Goal: Transaction & Acquisition: Obtain resource

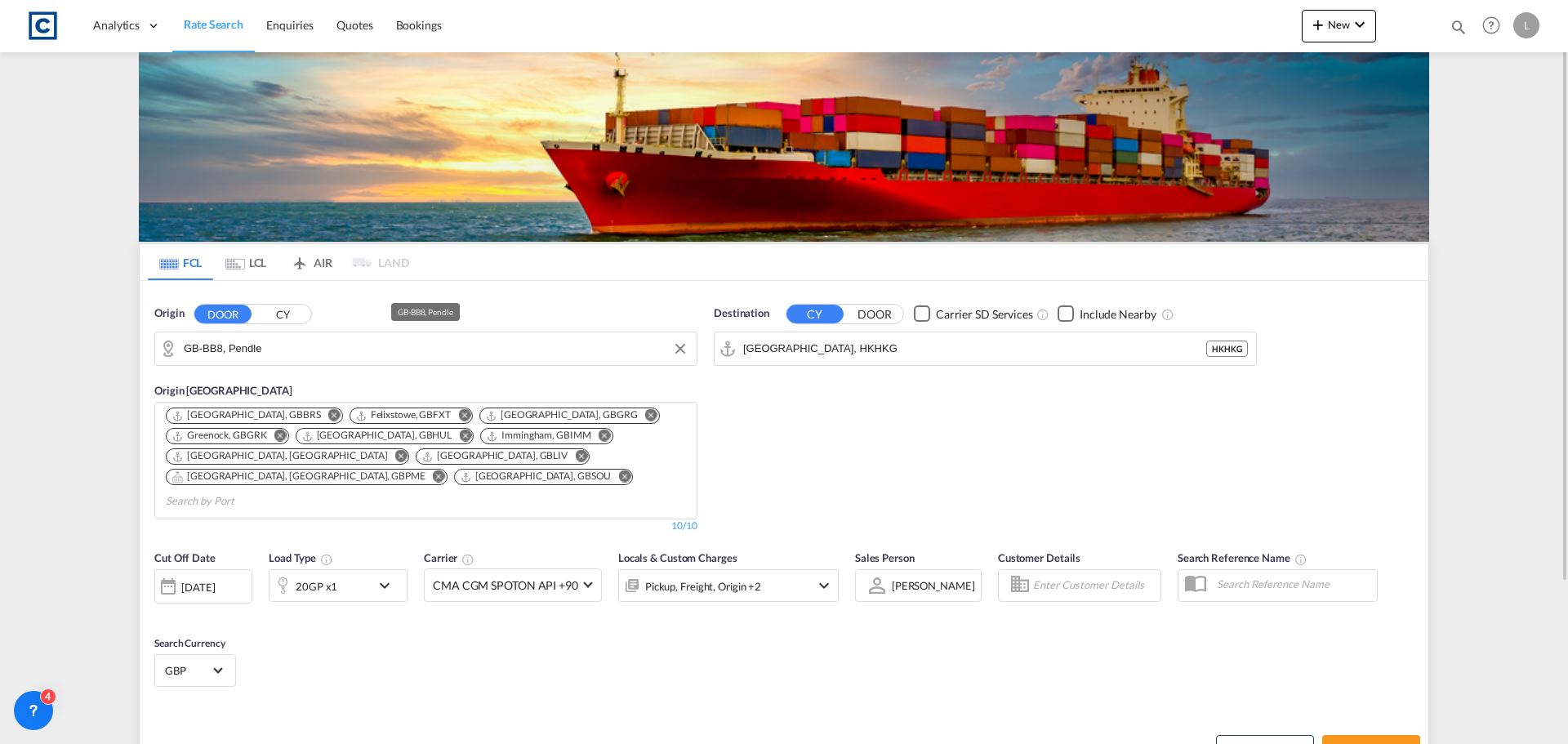
click at [310, 341] on input "GB-BB8, Pendle" at bounding box center [436, 349] width 505 height 25
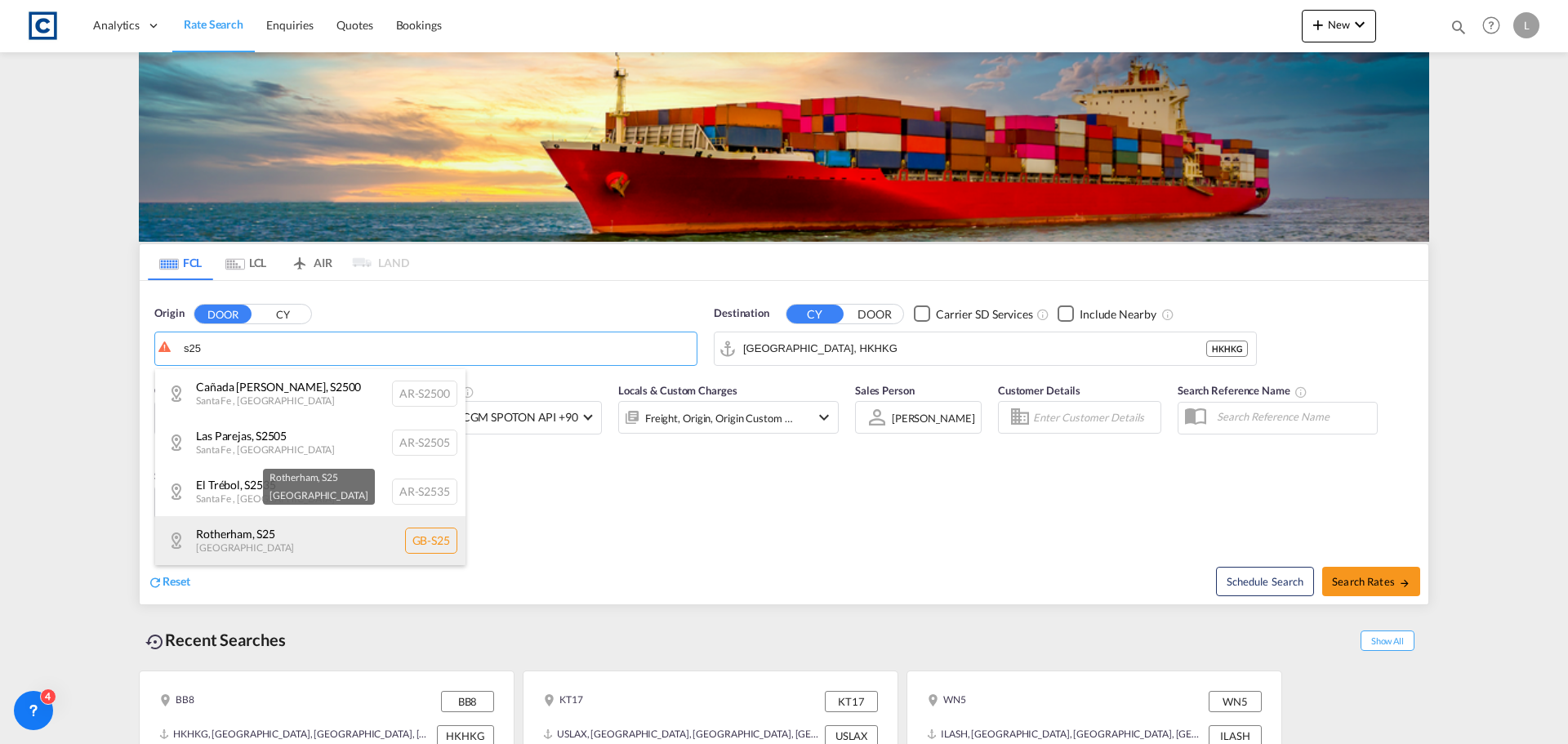
click at [237, 541] on div "Rotherham , S25 [GEOGRAPHIC_DATA] [GEOGRAPHIC_DATA]-S25" at bounding box center [310, 541] width 310 height 49
type input "GB-S25, [GEOGRAPHIC_DATA]"
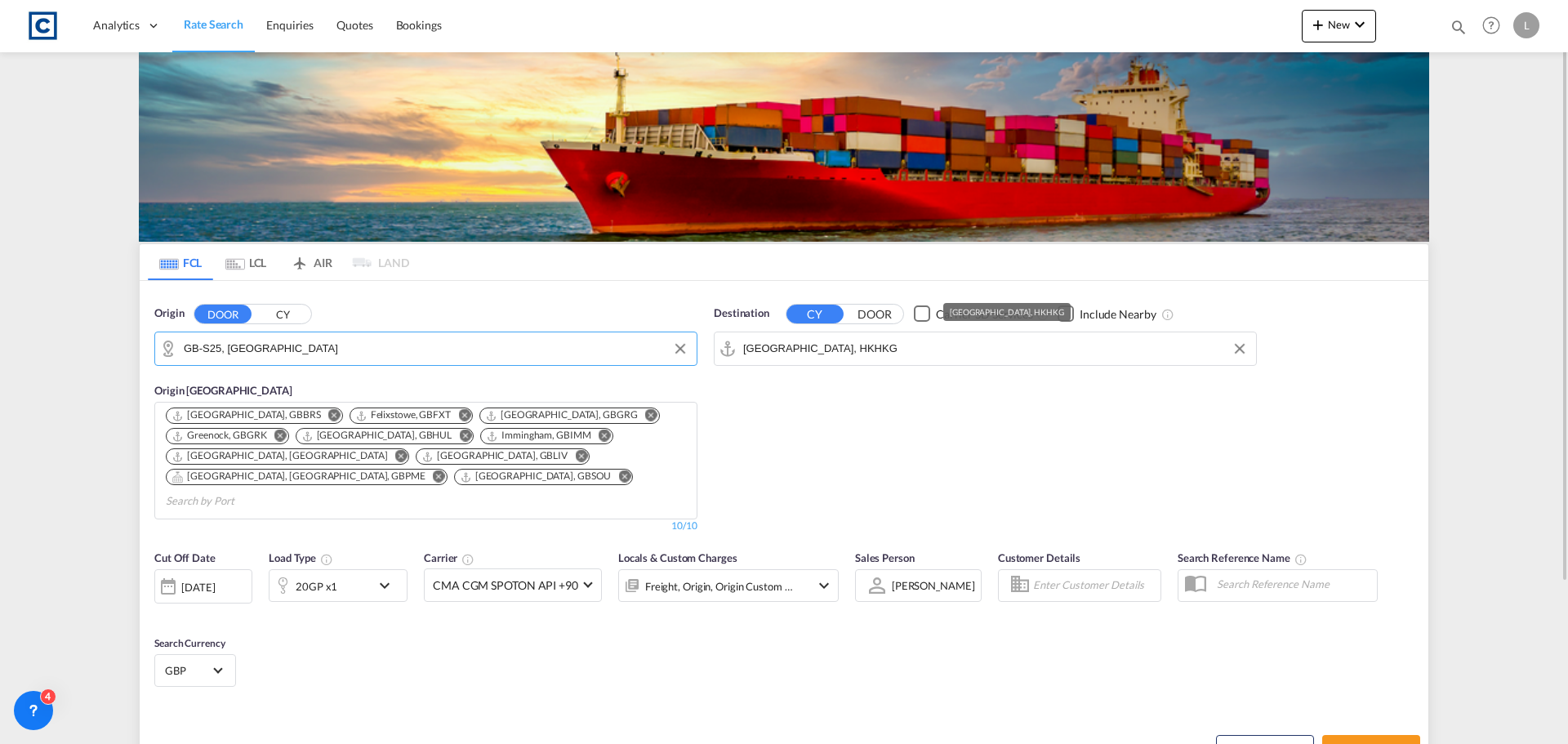
click at [875, 350] on input "[GEOGRAPHIC_DATA], HKHKG" at bounding box center [995, 349] width 505 height 25
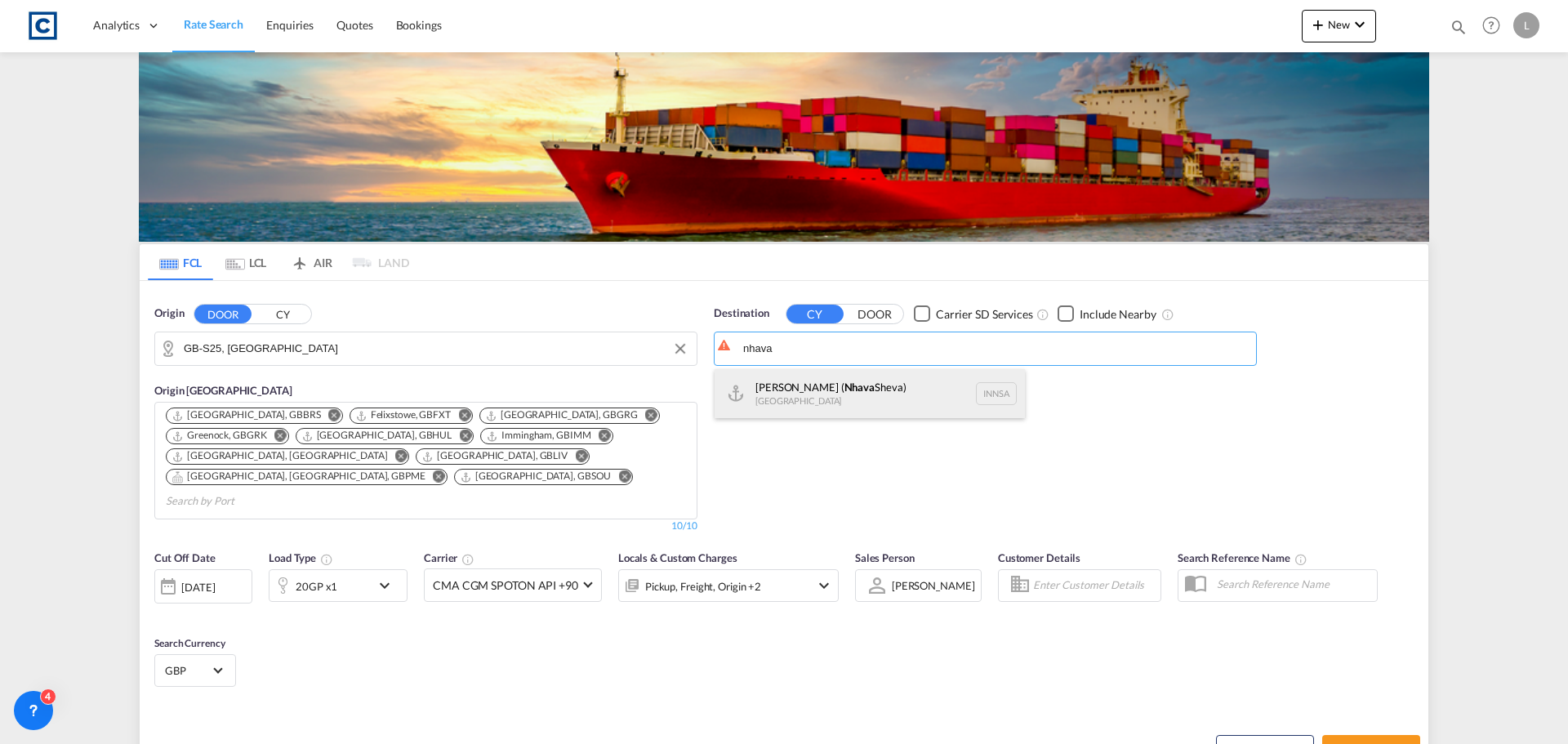
click at [845, 389] on div "[PERSON_NAME] ( [GEOGRAPHIC_DATA]) [GEOGRAPHIC_DATA] [GEOGRAPHIC_DATA]" at bounding box center [870, 394] width 310 height 49
type input "[PERSON_NAME] ([PERSON_NAME]), [GEOGRAPHIC_DATA]"
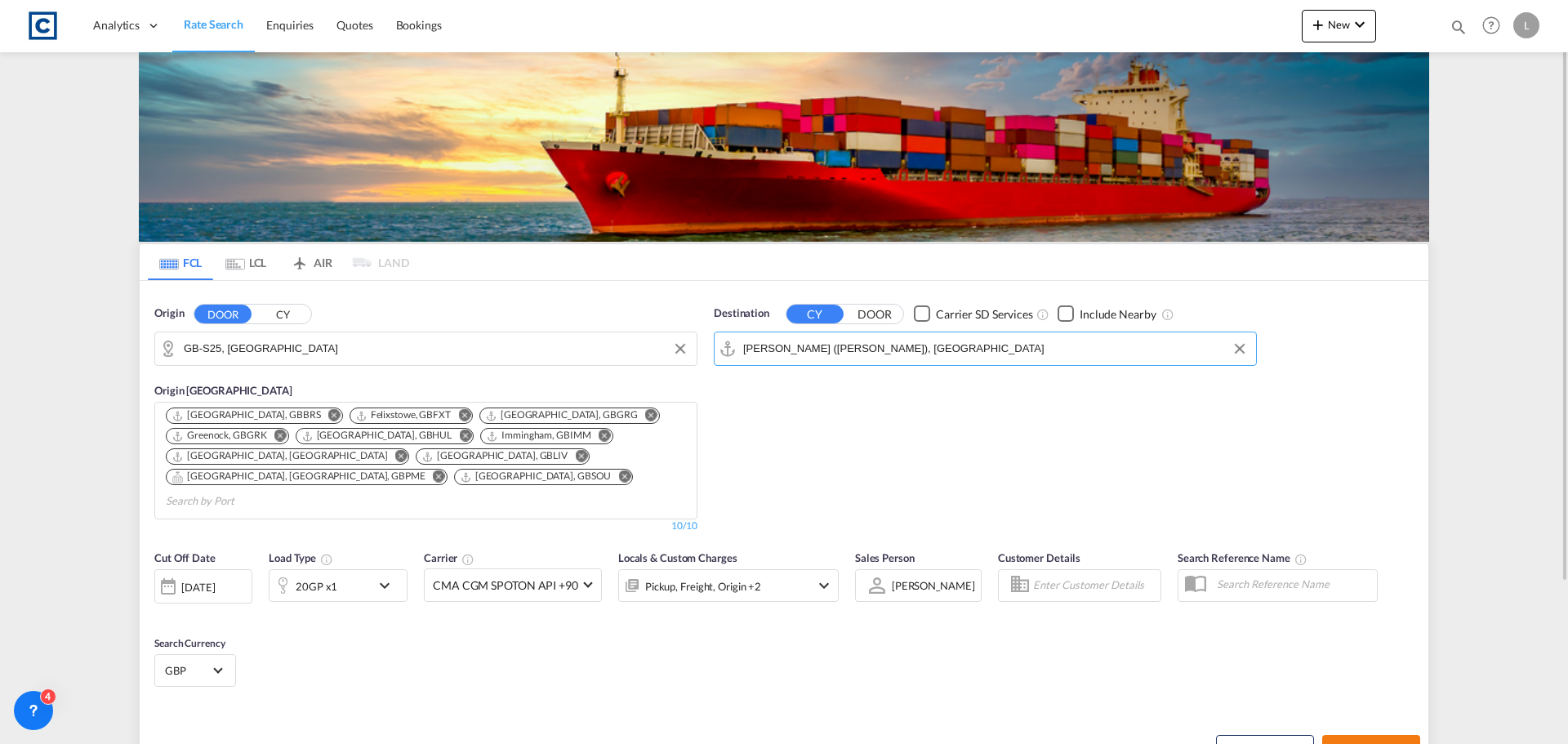
click at [1377, 743] on span "Search Rates" at bounding box center [1371, 750] width 78 height 13
type input "S25 to INNSA / [DATE]"
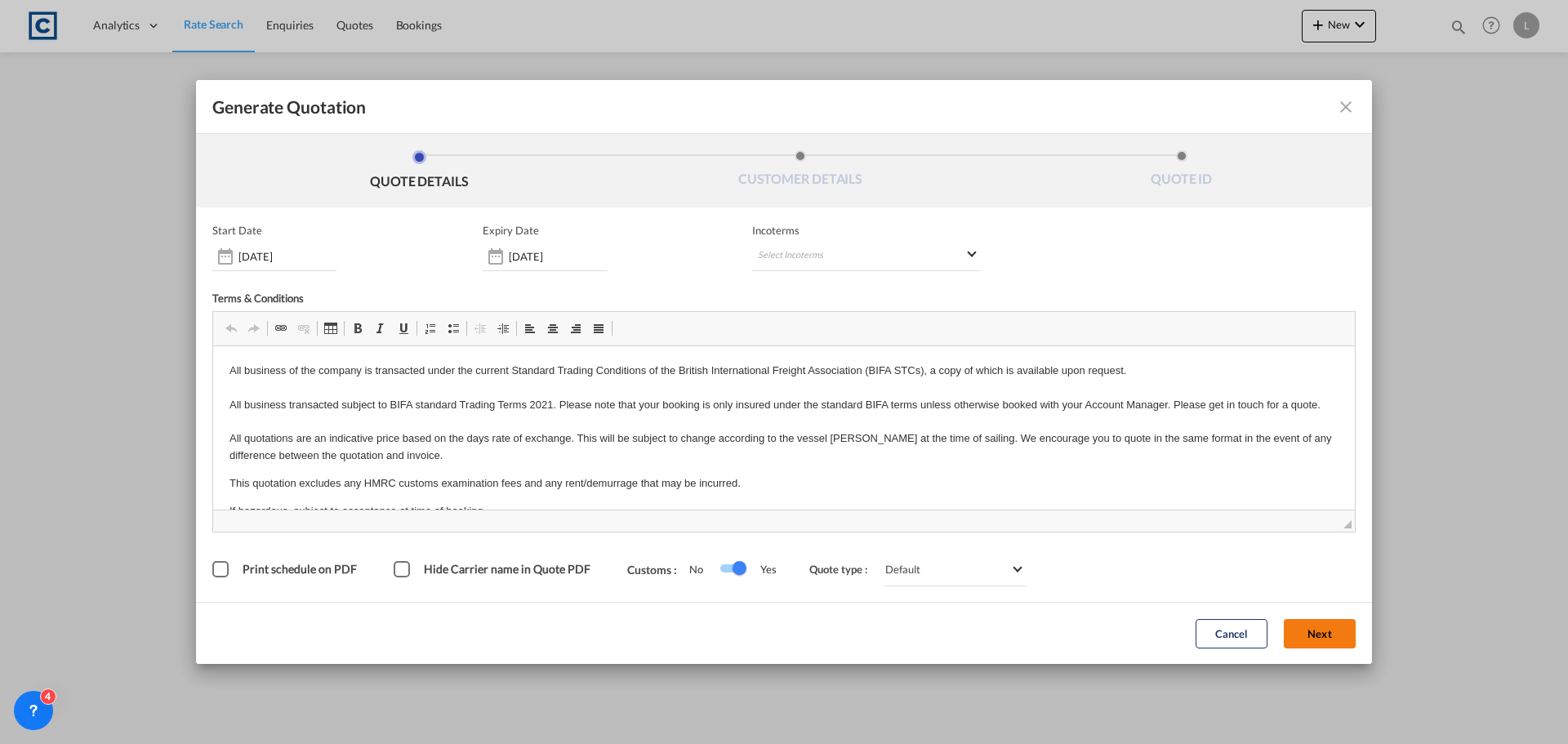
click at [1302, 621] on button "Next" at bounding box center [1320, 634] width 72 height 29
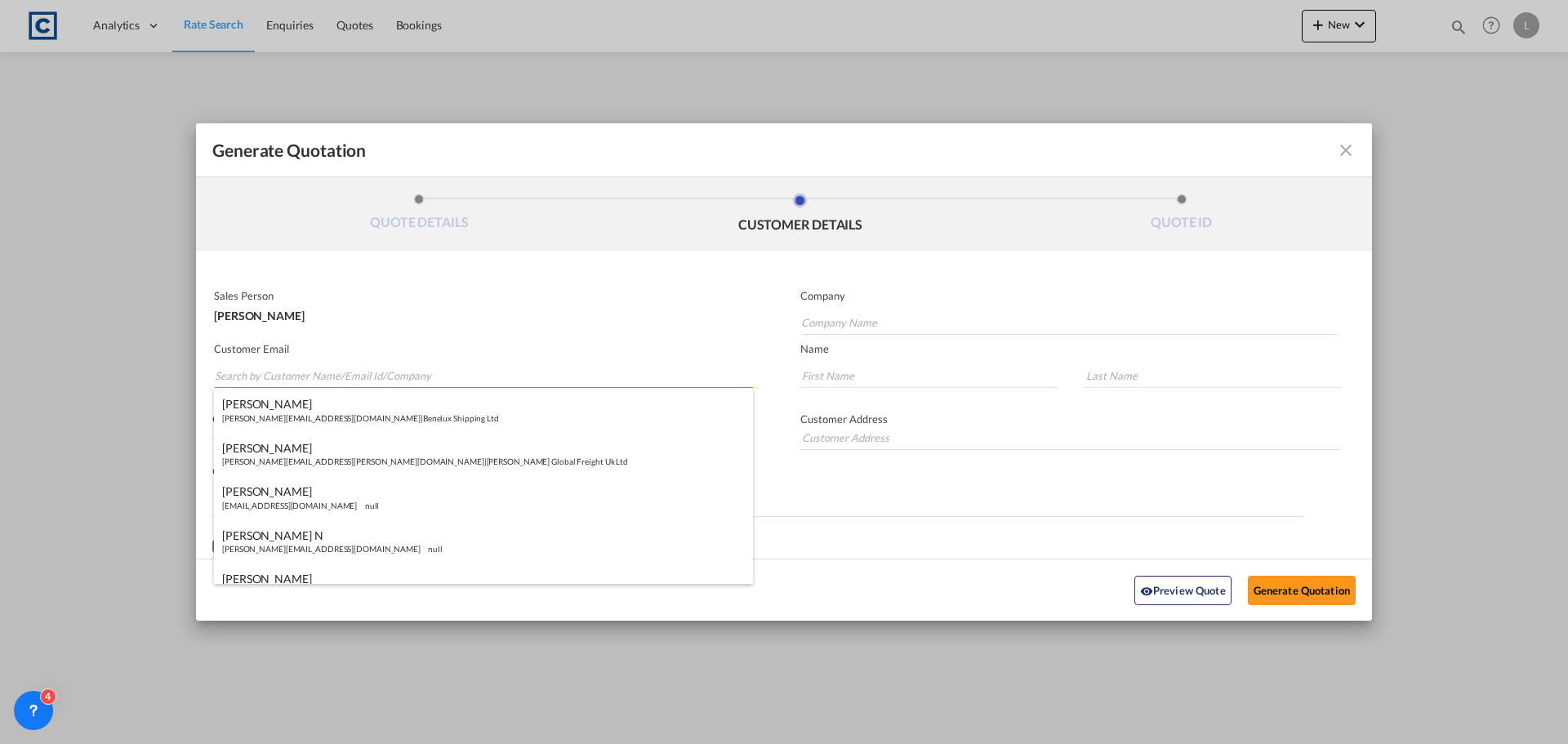
paste input "exports <[EMAIL_ADDRESS][DOMAIN_NAME]>"
click at [257, 374] on input "exports <[EMAIL_ADDRESS][DOMAIN_NAME]>" at bounding box center [484, 376] width 538 height 25
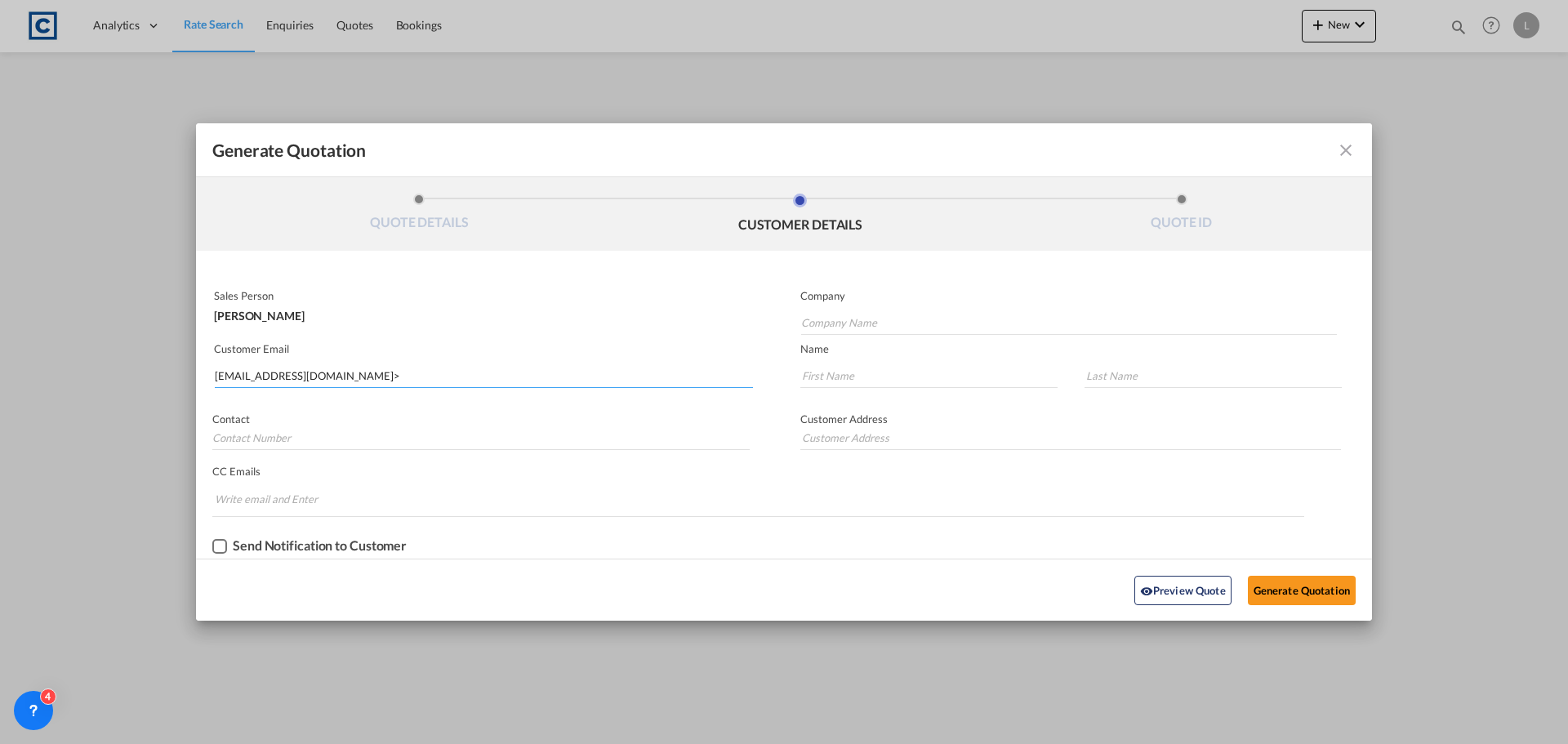
click at [379, 374] on input "[EMAIL_ADDRESS][DOMAIN_NAME]>" at bounding box center [484, 376] width 538 height 25
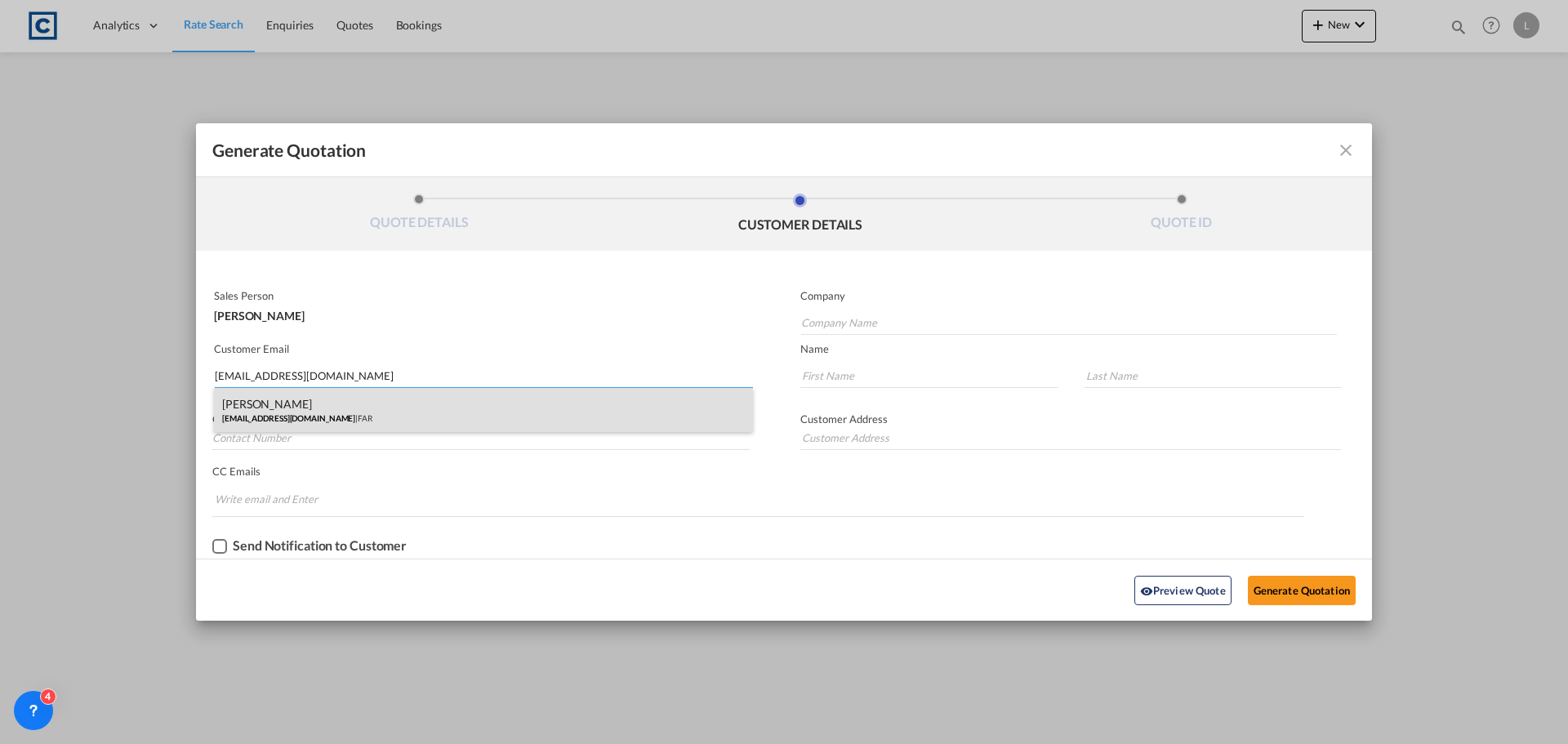
type input "[EMAIL_ADDRESS][DOMAIN_NAME]"
click at [271, 401] on div "[PERSON_NAME] [EMAIL_ADDRESS][DOMAIN_NAME] | FAR" at bounding box center [483, 409] width 539 height 44
type input "FAR"
type input "[EMAIL_ADDRESS][DOMAIN_NAME]"
type input "[PERSON_NAME]"
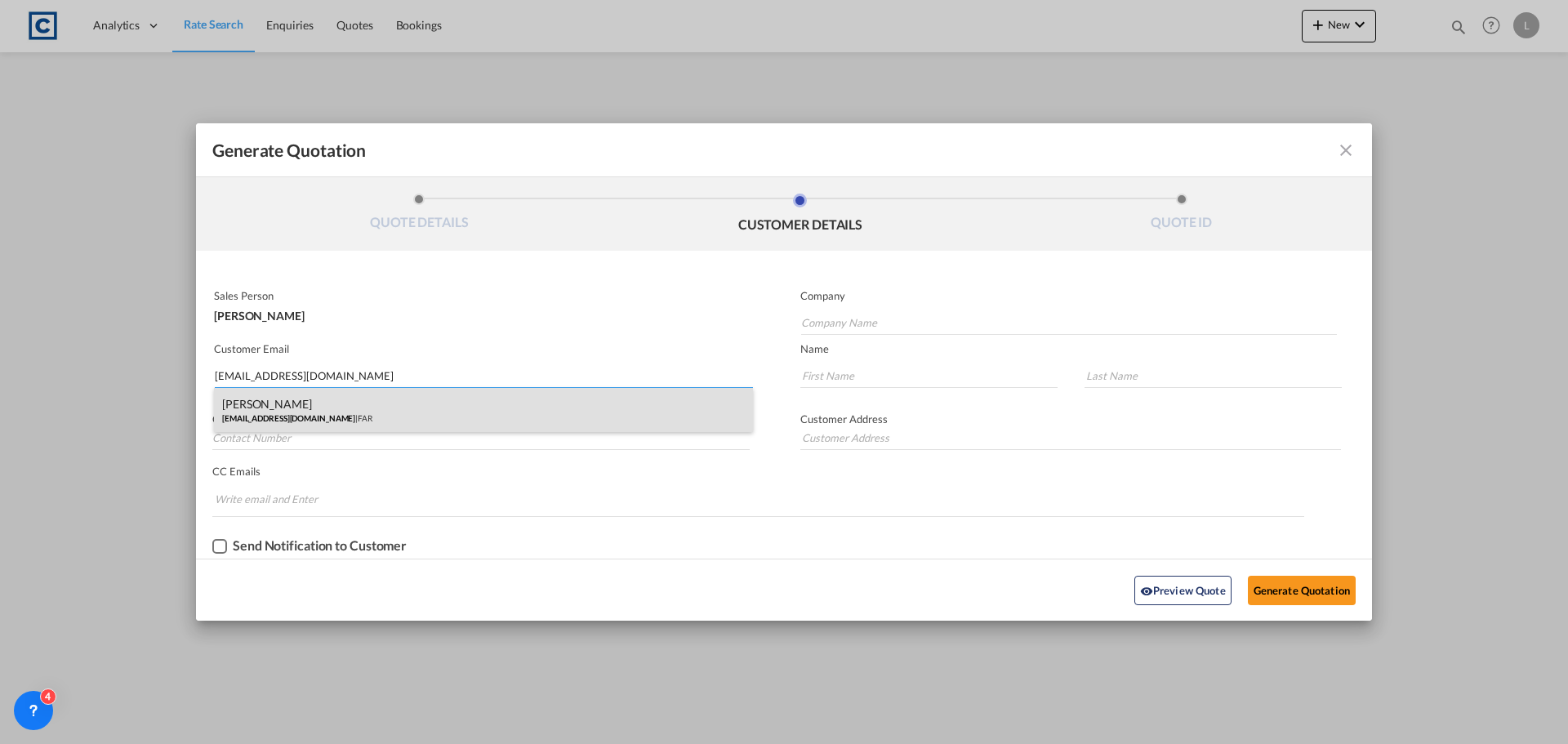
type input "[PERSON_NAME]"
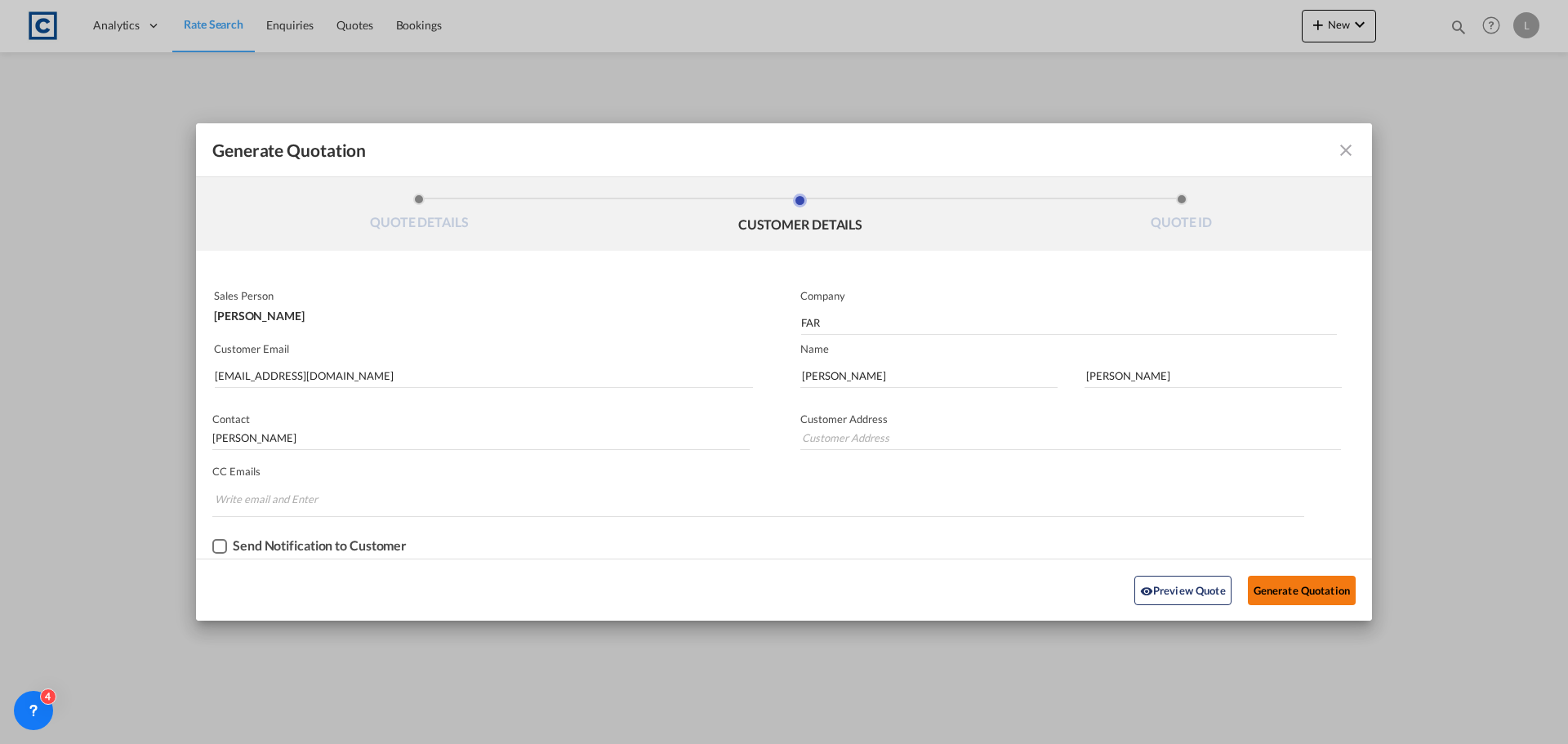
click at [1285, 585] on button "Generate Quotation" at bounding box center [1302, 590] width 108 height 29
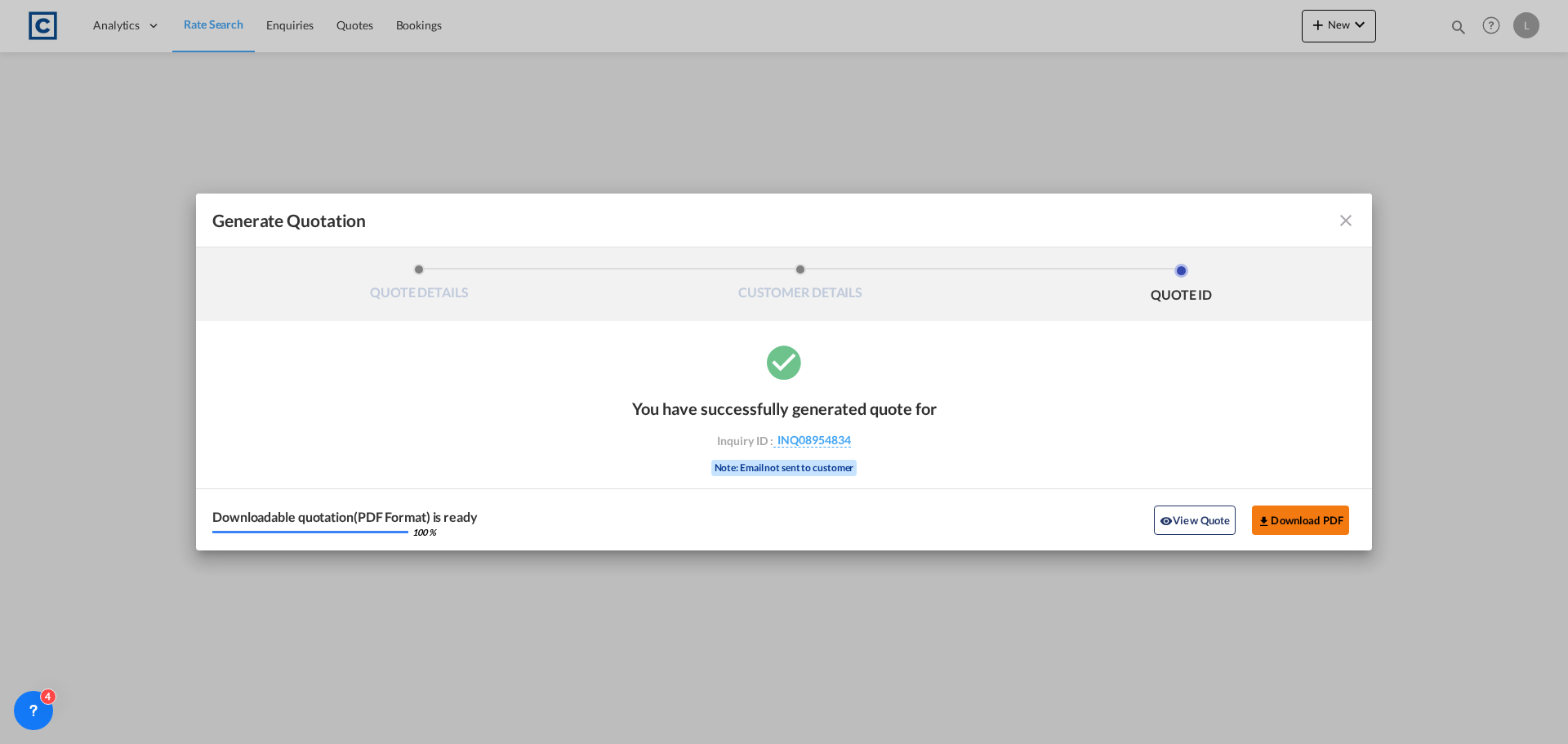
click at [1292, 522] on button "Download PDF" at bounding box center [1300, 520] width 97 height 29
click at [1347, 218] on md-icon "icon-close fg-AAA8AD cursor m-0" at bounding box center [1346, 221] width 20 height 20
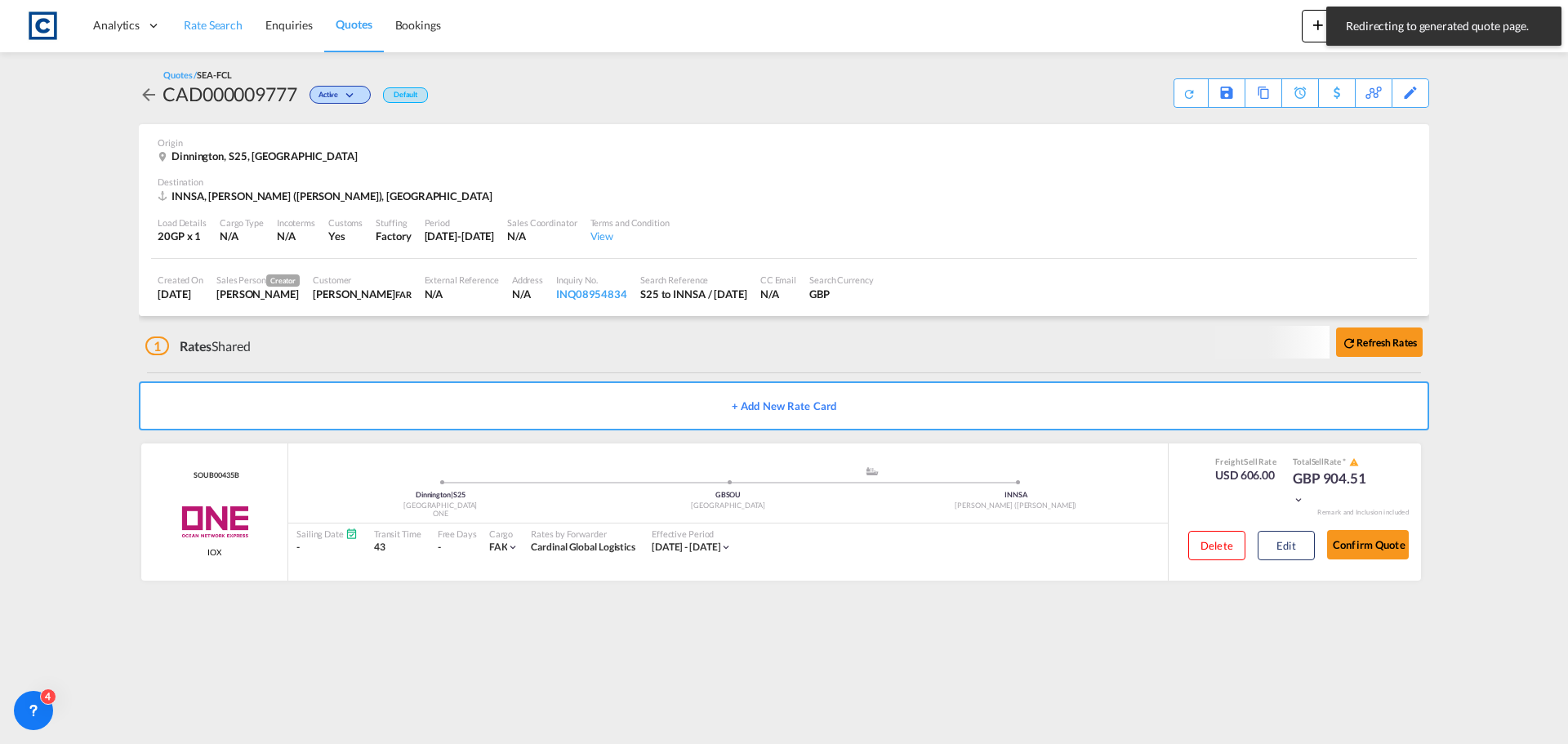
click at [208, 16] on link "Rate Search" at bounding box center [213, 26] width 81 height 53
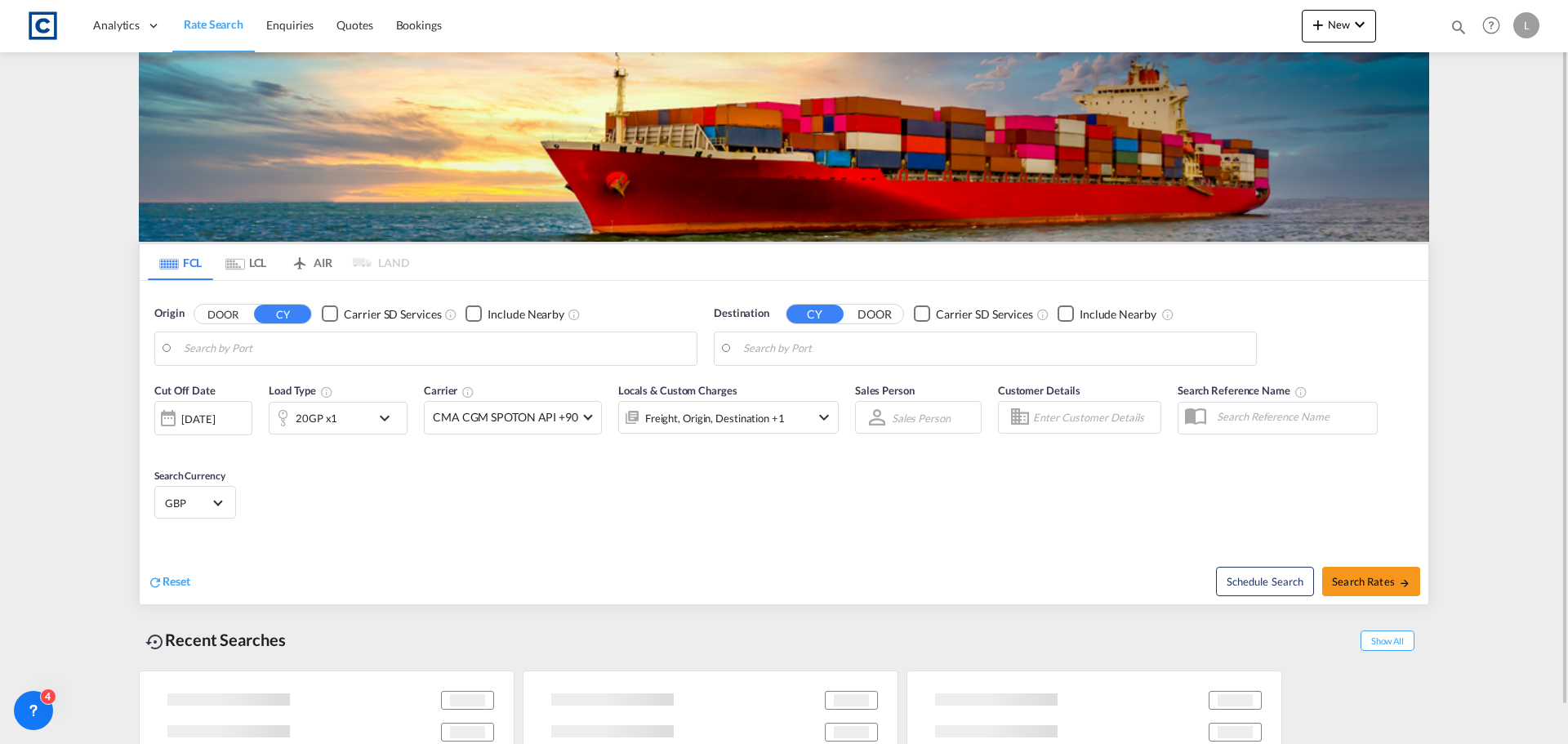
type input "GB-S25, [GEOGRAPHIC_DATA]"
type input "[PERSON_NAME] ([PERSON_NAME]), [GEOGRAPHIC_DATA]"
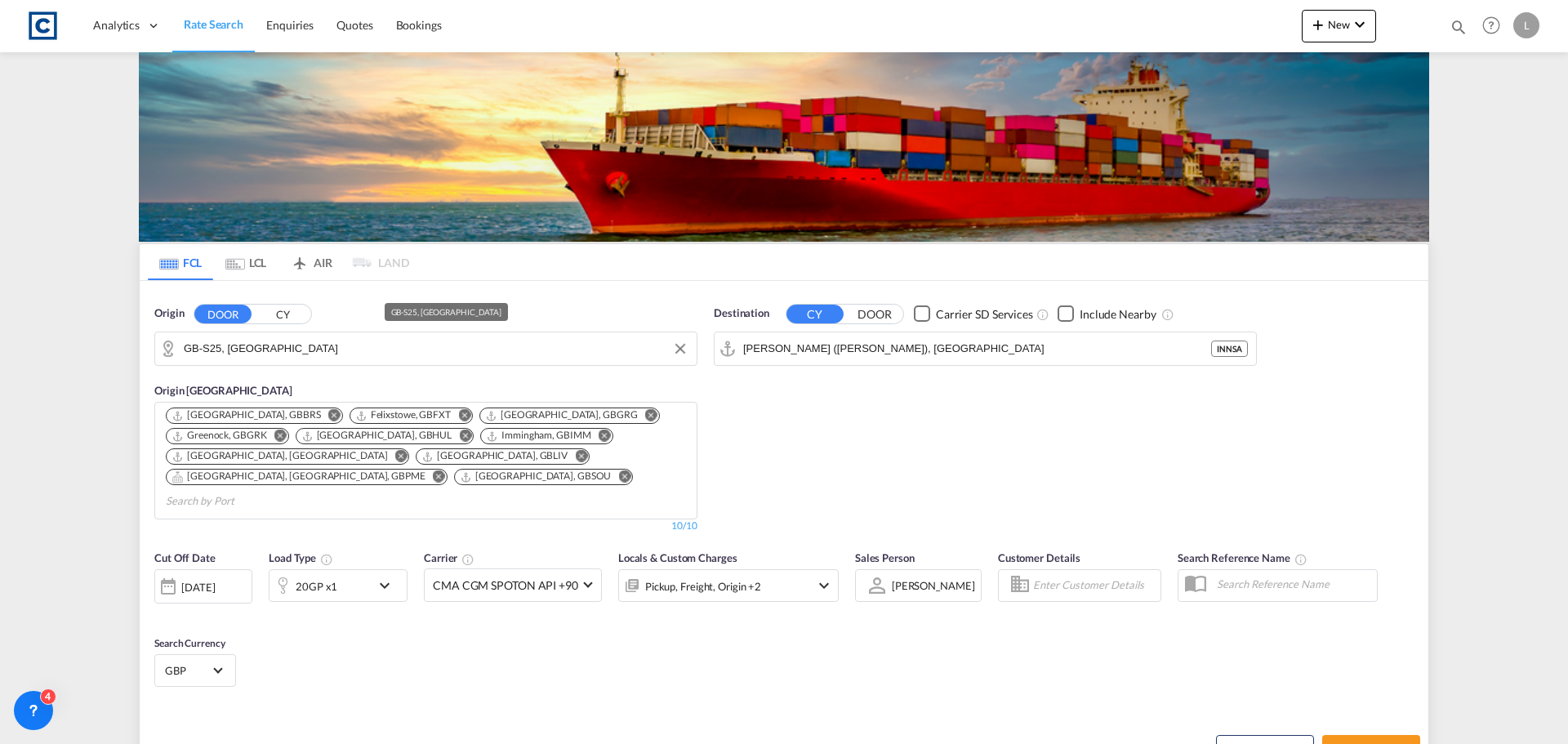
click at [301, 349] on input "GB-S25, [GEOGRAPHIC_DATA]" at bounding box center [436, 349] width 505 height 25
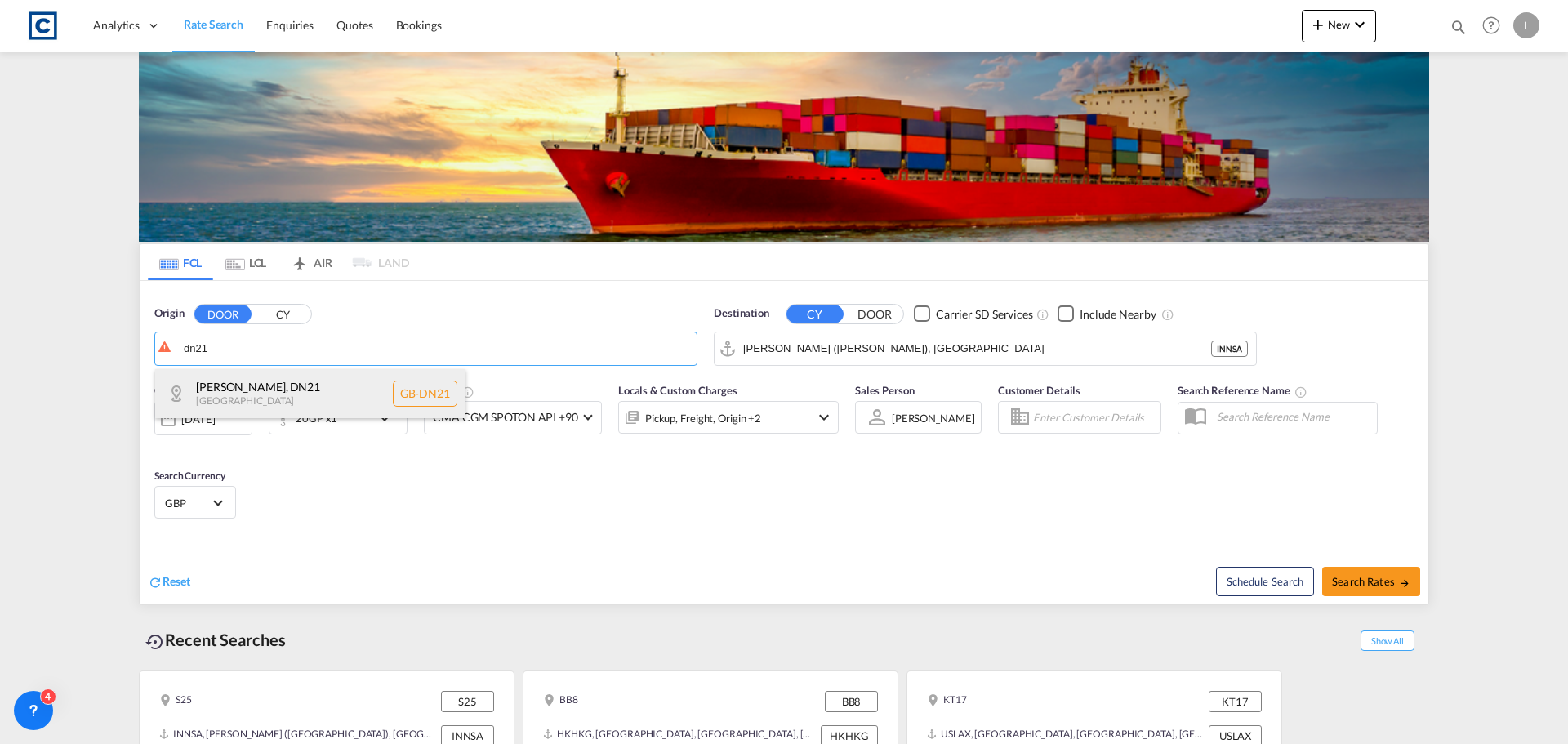
click at [263, 389] on div "[PERSON_NAME] , DN21 [GEOGRAPHIC_DATA] [GEOGRAPHIC_DATA]-DN21" at bounding box center [310, 394] width 310 height 49
type input "GB-DN21, [PERSON_NAME]"
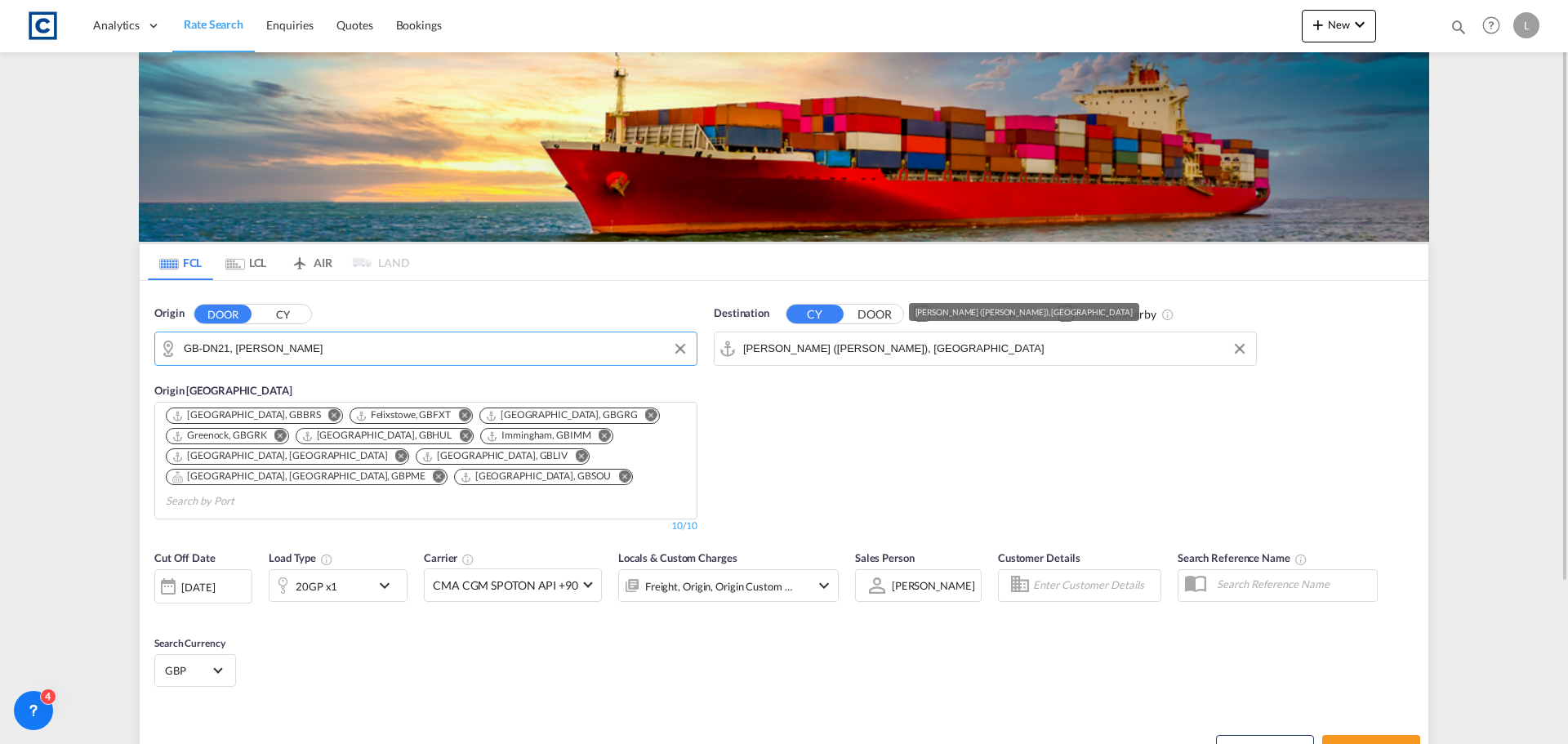
click at [1008, 345] on input "[PERSON_NAME] ([PERSON_NAME]), [GEOGRAPHIC_DATA]" at bounding box center [995, 349] width 505 height 25
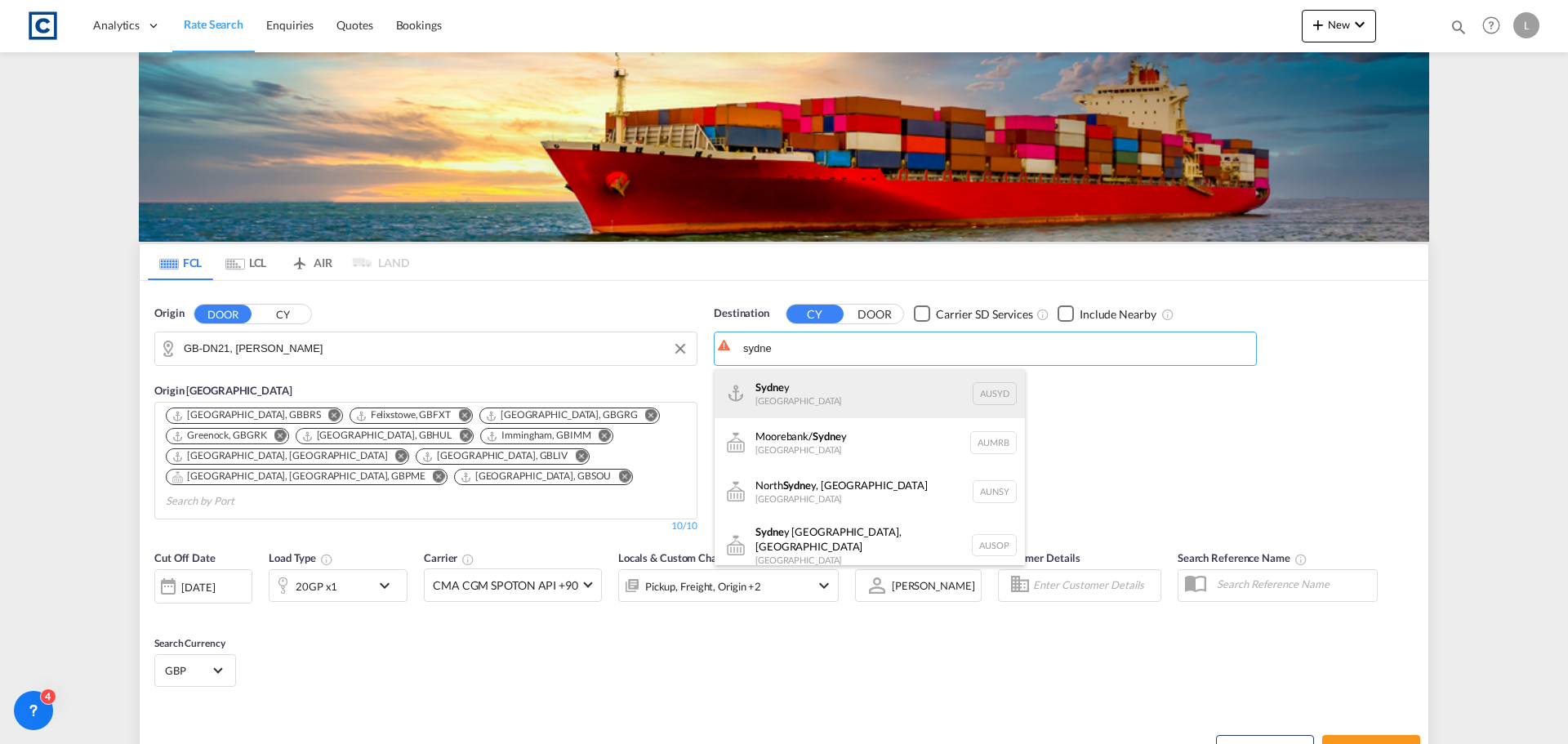
click at [864, 389] on div "Sydne y [GEOGRAPHIC_DATA] AUSYD" at bounding box center [870, 394] width 310 height 49
type input "[GEOGRAPHIC_DATA], AUSYD"
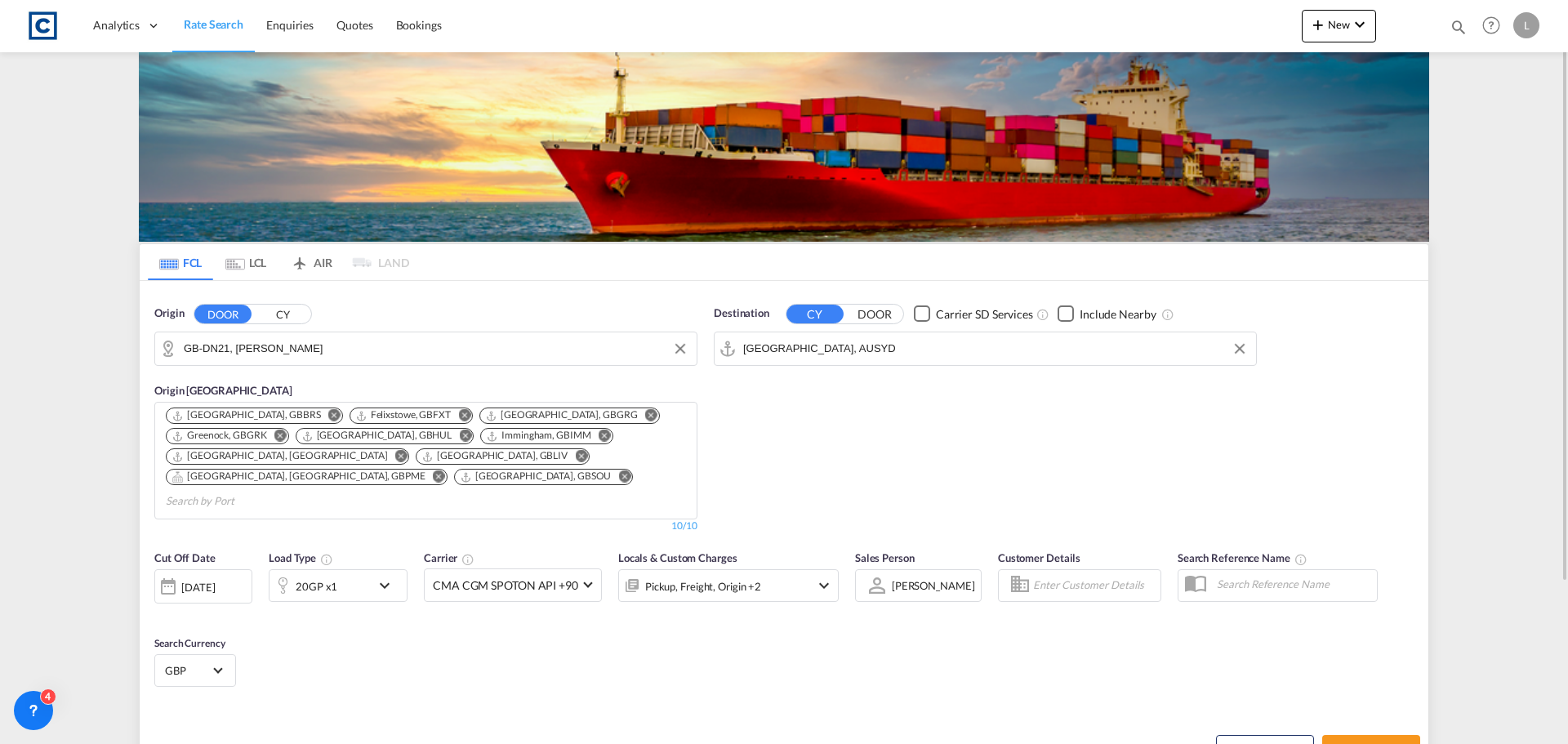
click at [349, 570] on div "20GP x1" at bounding box center [320, 585] width 101 height 32
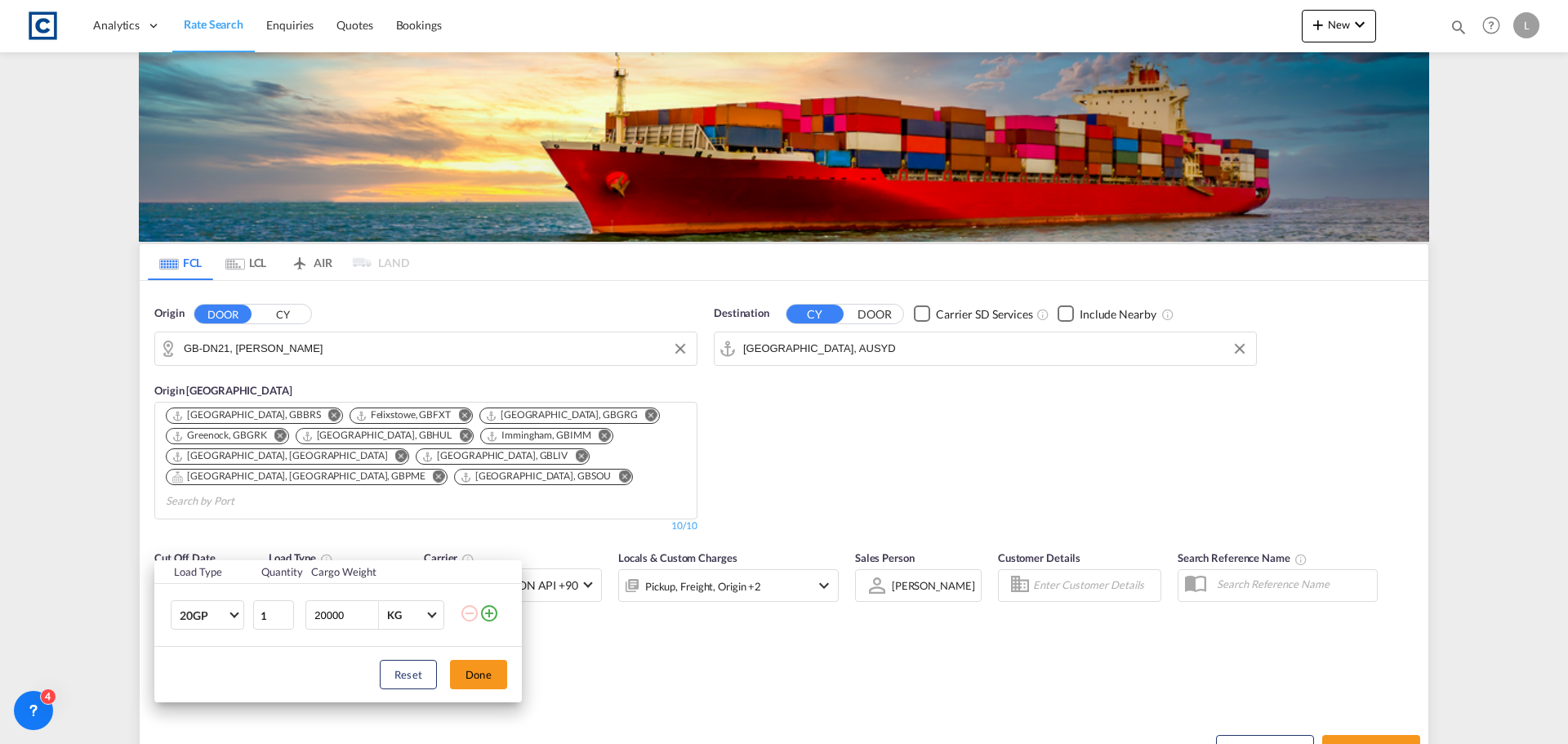
click at [493, 614] on md-icon "icon-plus-circle-outline" at bounding box center [489, 614] width 20 height 20
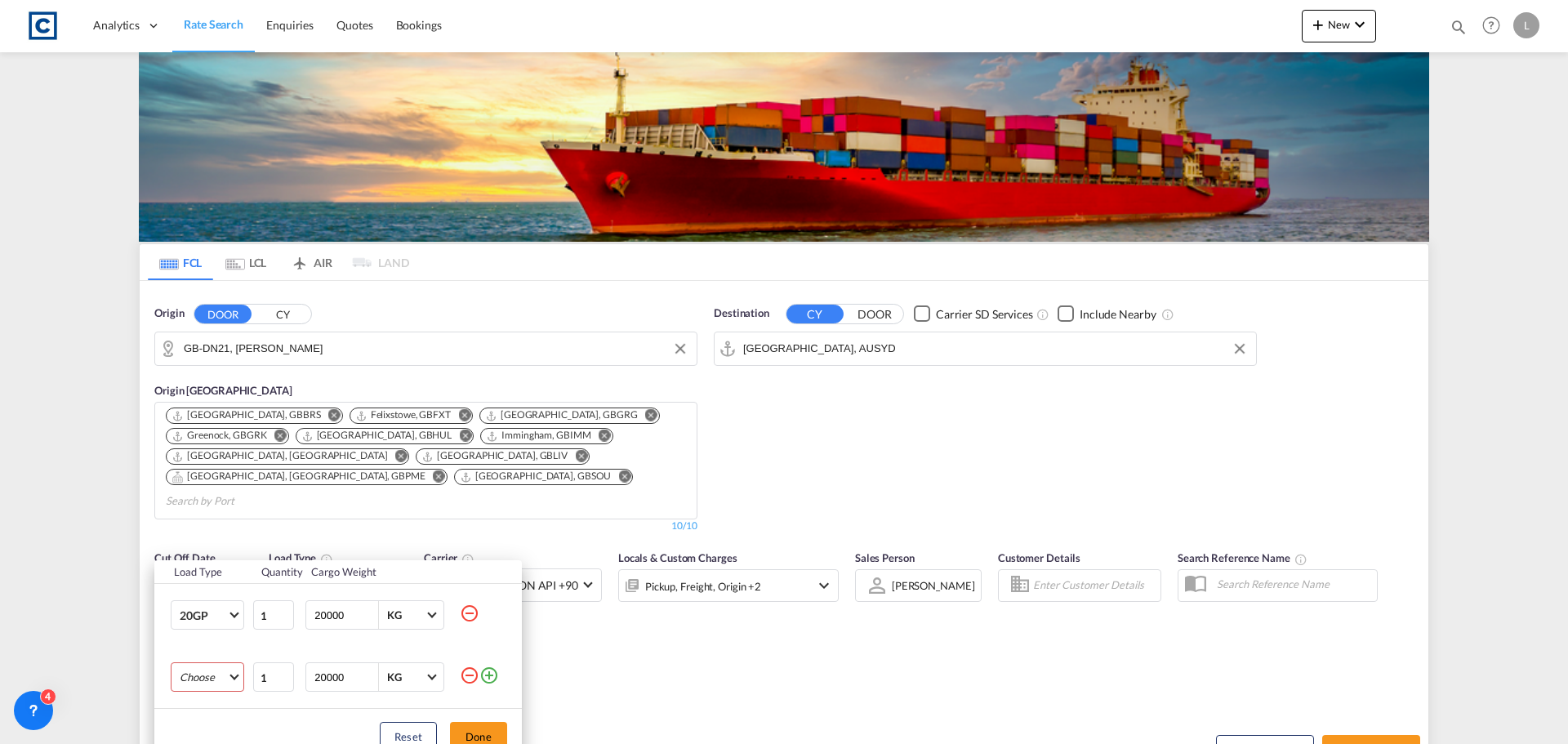
click at [198, 678] on md-select "Choose 20GP 40GP 40HC 45HC 20RE 40RE 40HR 20OT 40OT 20FR 40FR 40NR 20NR 45S 20T…" at bounding box center [208, 677] width 74 height 29
click at [188, 619] on div "40HC" at bounding box center [193, 626] width 28 height 15
click at [476, 731] on button "Done" at bounding box center [478, 737] width 57 height 29
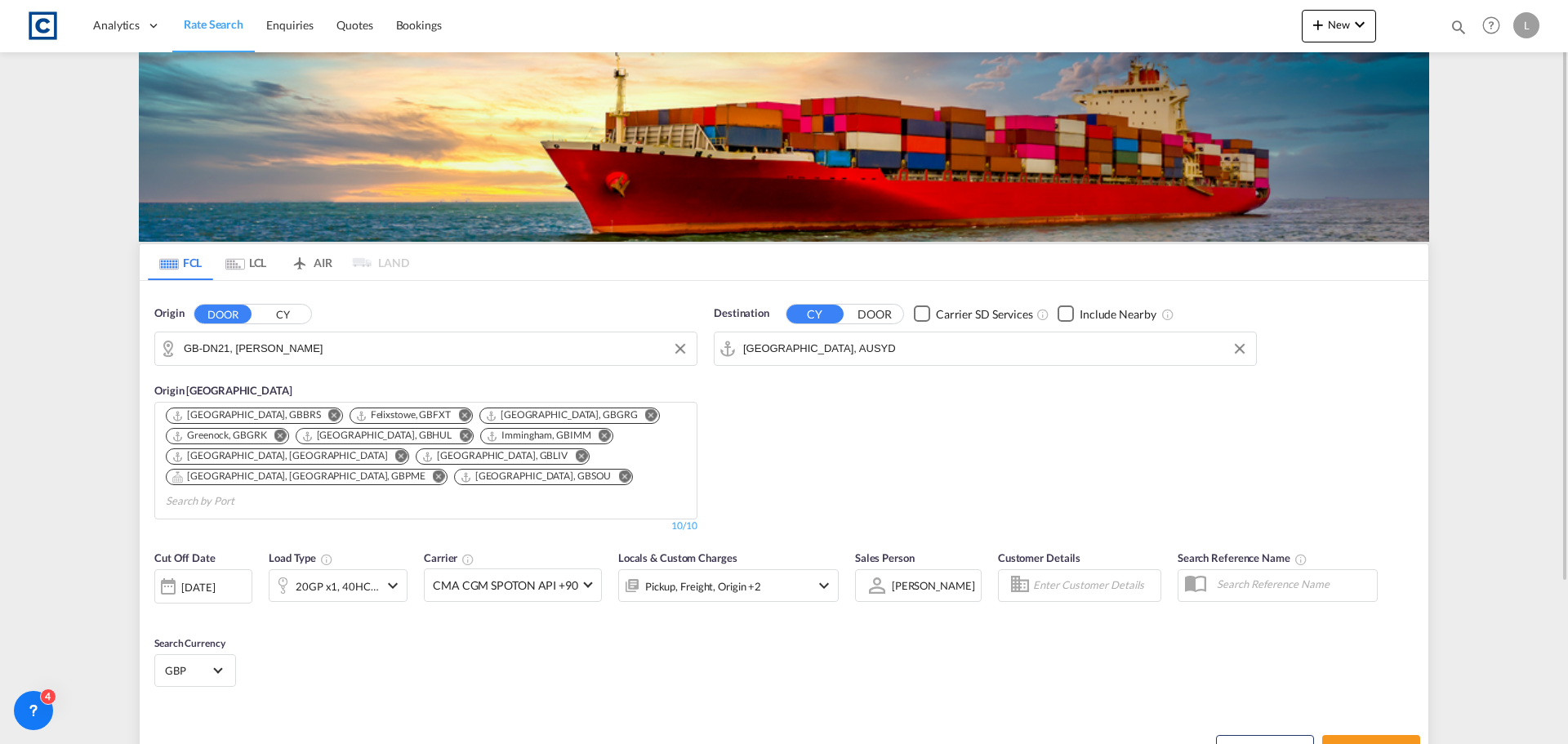
click at [778, 669] on div "Cut Off Date [DATE] [DATE] Load Type 20GP x1, 40HC x1 Carrier CMA CGM SPOTON AP…" at bounding box center [784, 621] width 1288 height 159
click at [1380, 743] on span "Search Rates" at bounding box center [1371, 750] width 78 height 13
type input "DN21 to AUSYD / [DATE]"
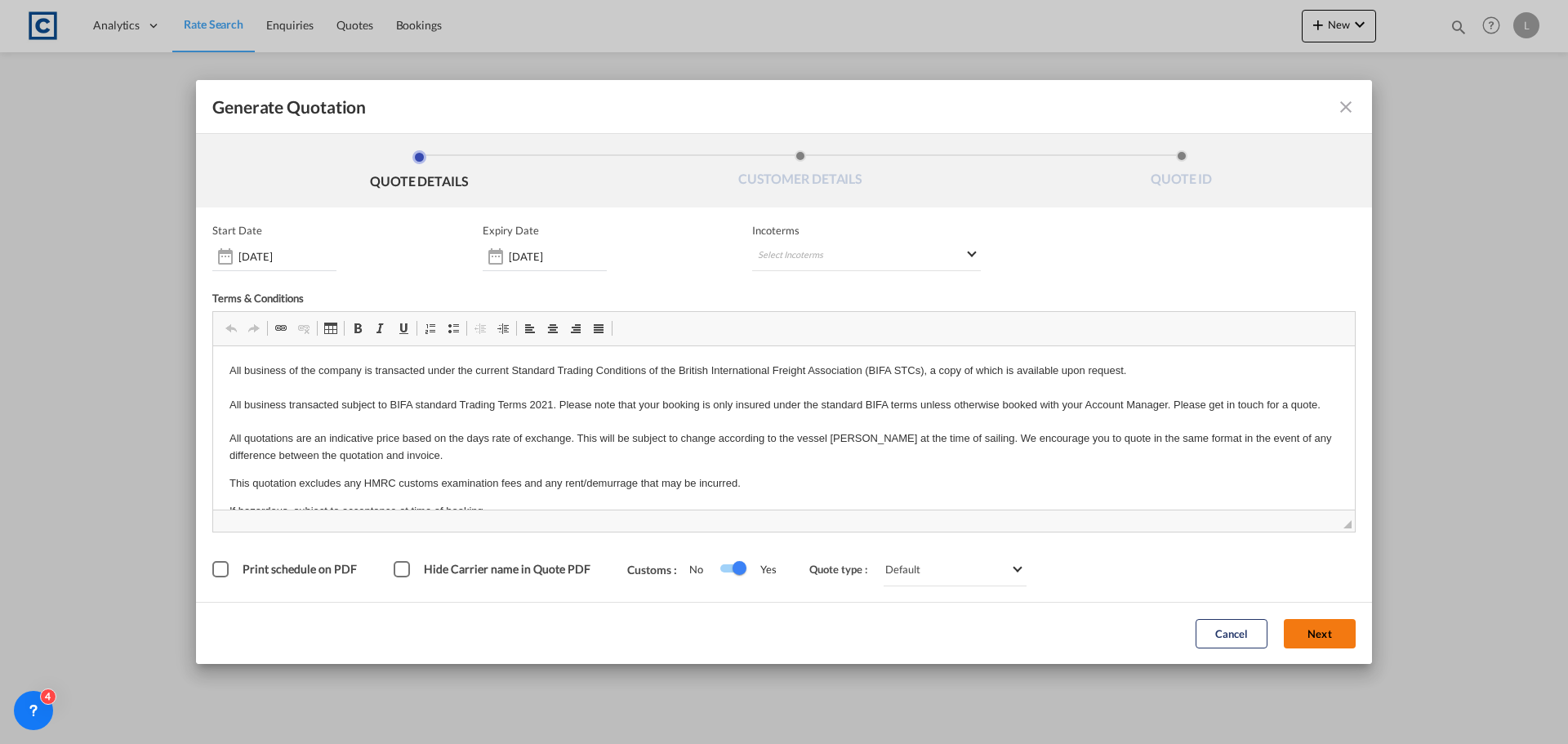
click at [1317, 629] on button "Next" at bounding box center [1320, 634] width 72 height 29
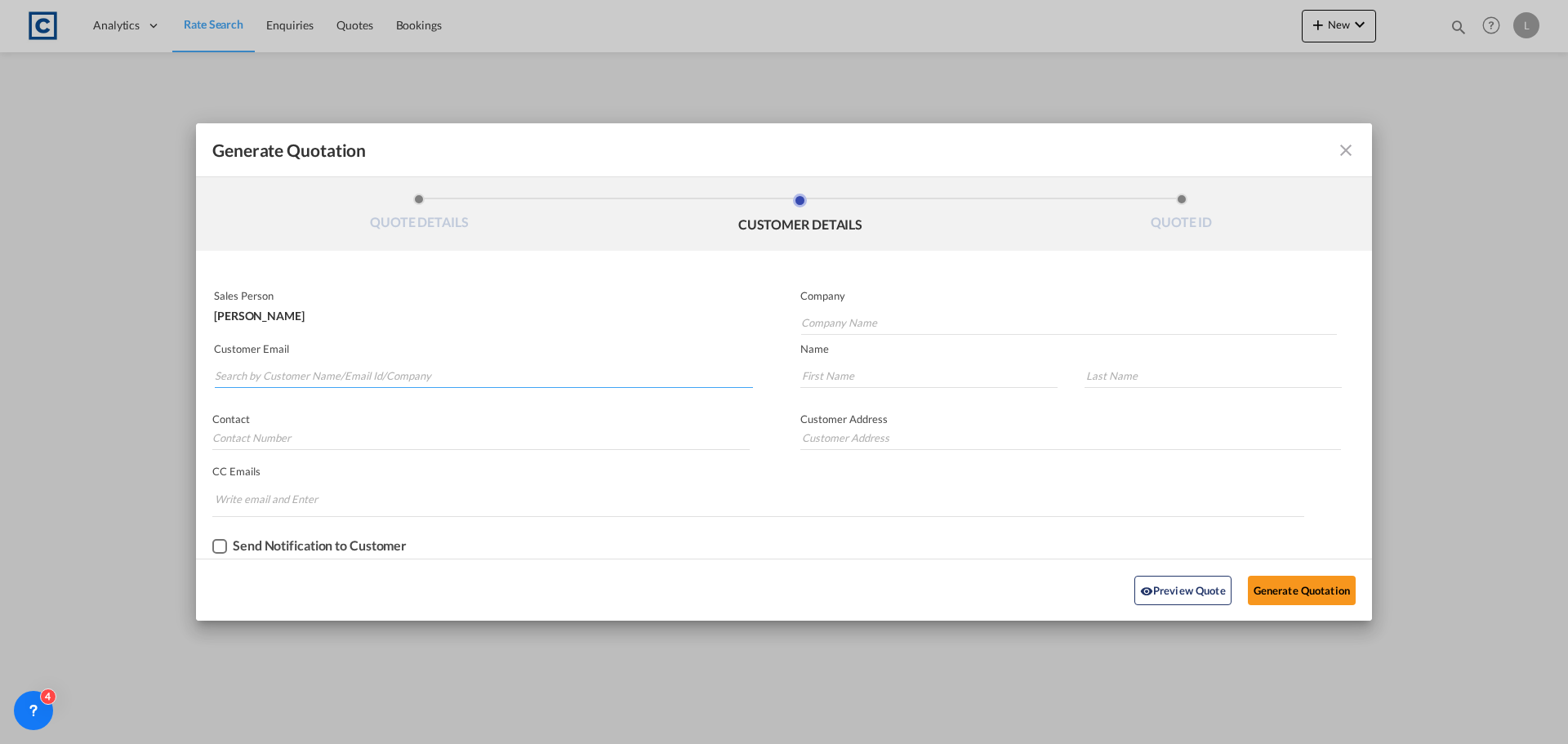
click at [266, 369] on input "Search by Customer Name/Email Id/Company" at bounding box center [484, 376] width 538 height 25
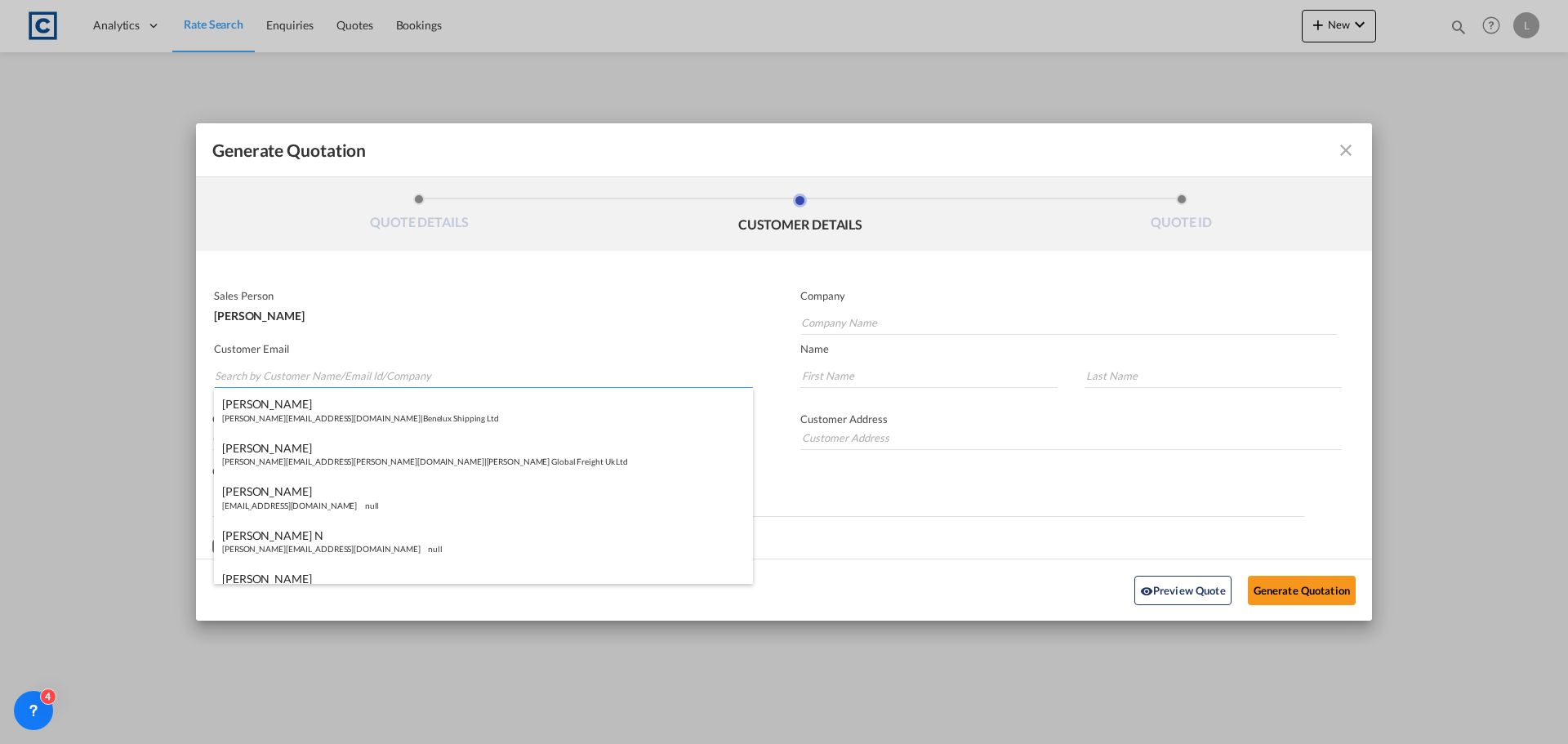
paste input "[PERSON_NAME] <[EMAIL_ADDRESS][DOMAIN_NAME]>"
click at [284, 376] on input "[PERSON_NAME] <[EMAIL_ADDRESS][DOMAIN_NAME]>" at bounding box center [484, 376] width 538 height 25
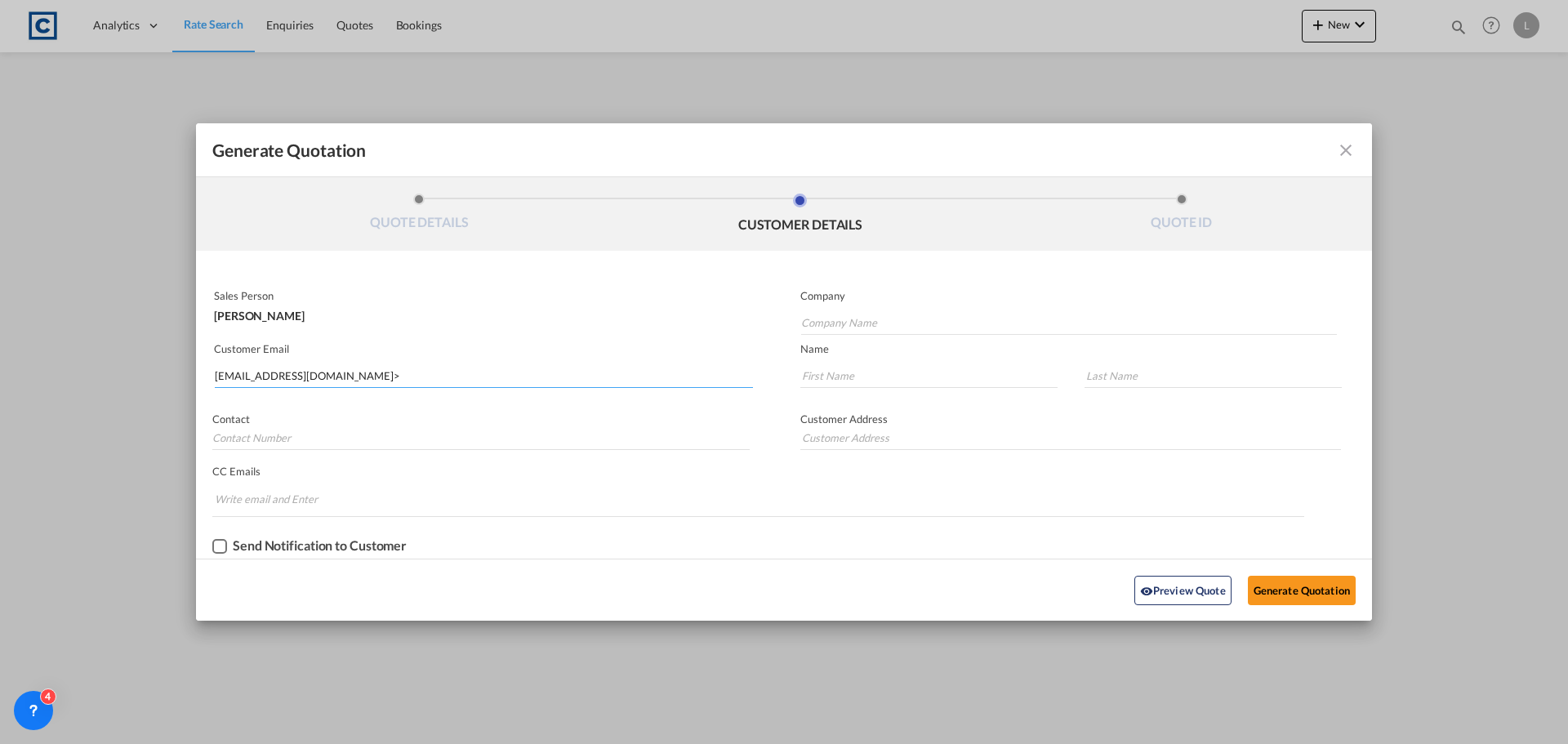
click at [425, 377] on input "[EMAIL_ADDRESS][DOMAIN_NAME]>" at bounding box center [484, 376] width 538 height 25
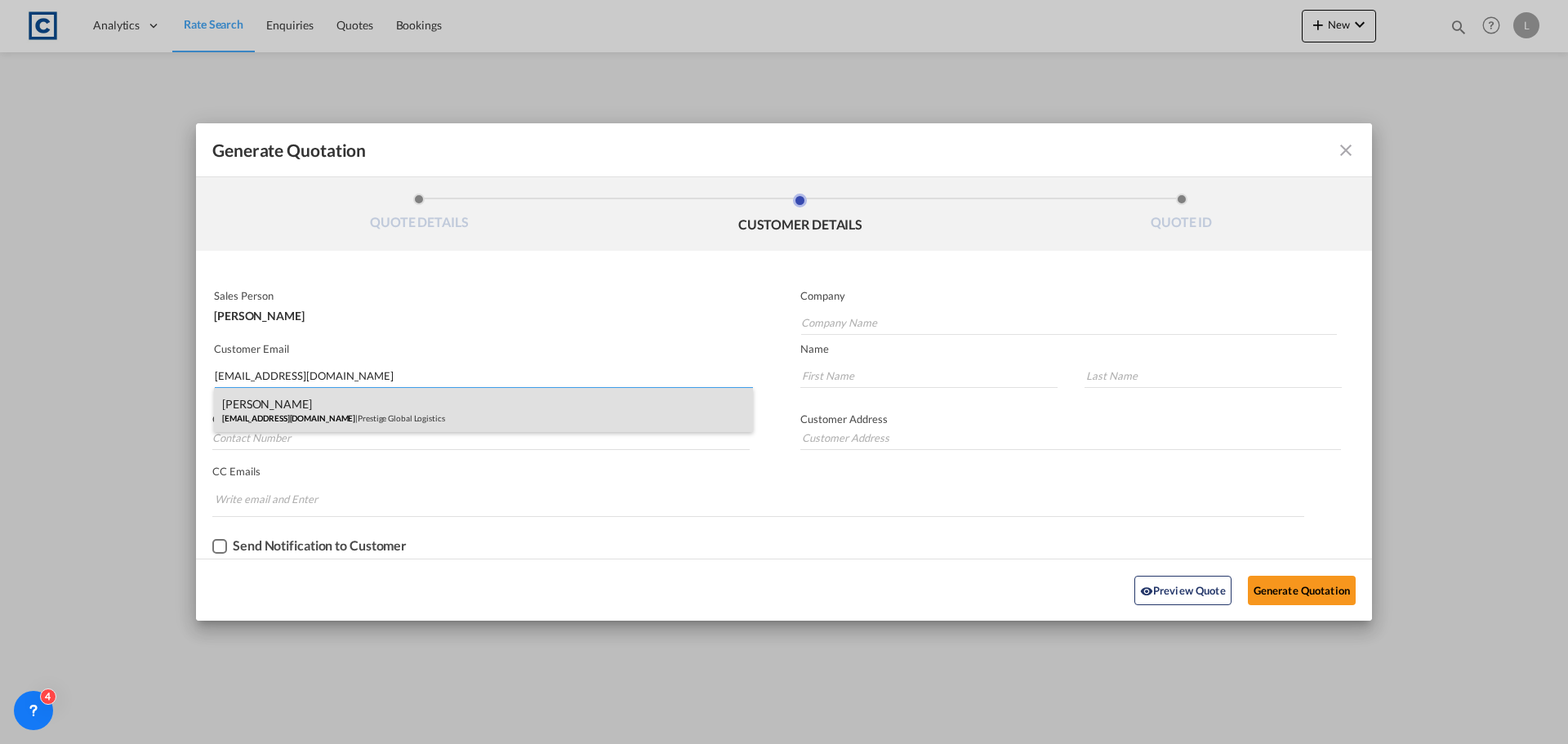
type input "[EMAIL_ADDRESS][DOMAIN_NAME]"
click at [277, 408] on div "[PERSON_NAME] [EMAIL_ADDRESS][DOMAIN_NAME] | Prestige Global Logistics" at bounding box center [483, 409] width 539 height 44
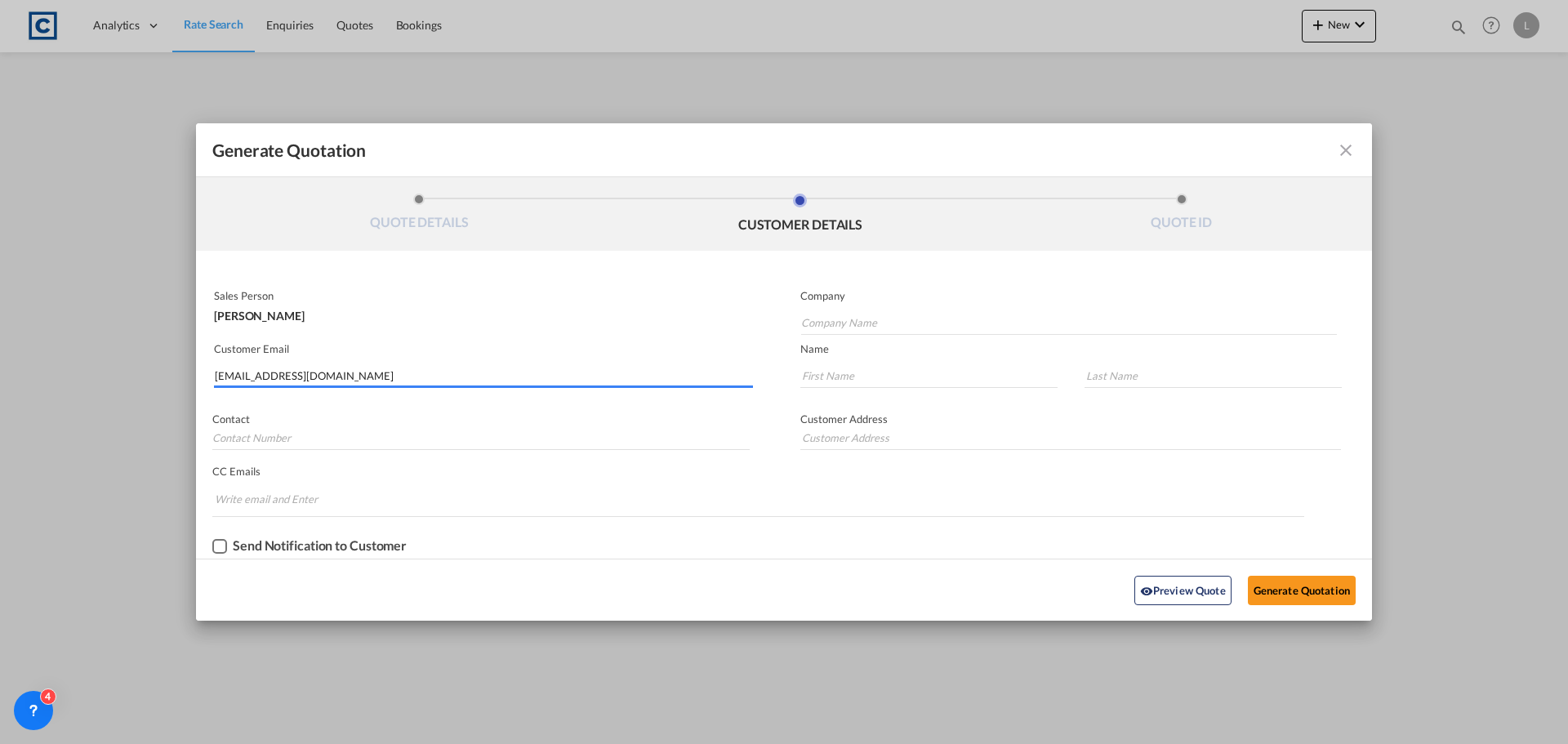
type input "Prestige Global Logistics"
type input "[PERSON_NAME]"
type input "[STREET_ADDRESS][PERSON_NAME]"
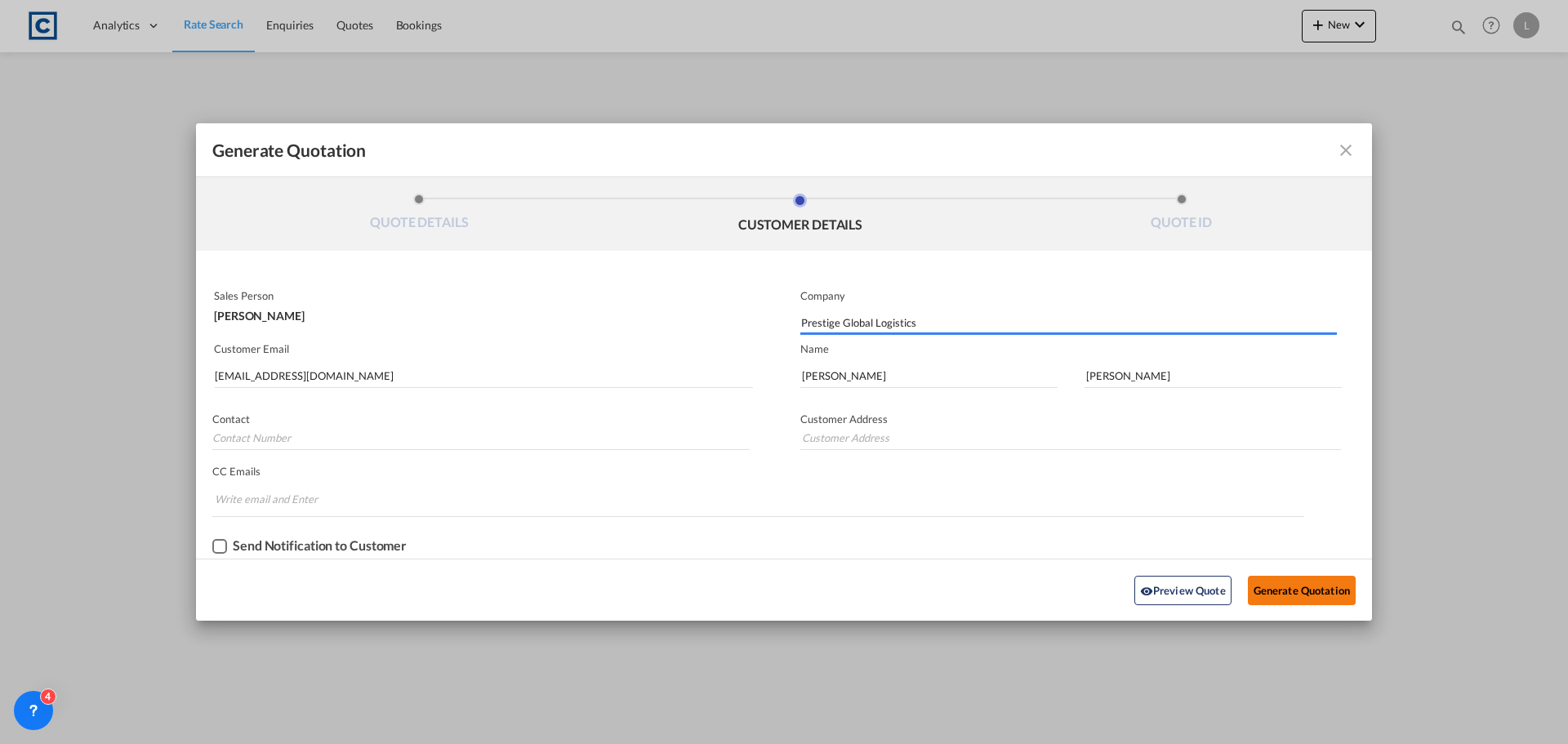
type input "[STREET_ADDRESS][PERSON_NAME]"
click at [1290, 580] on button "Generate Quotation" at bounding box center [1302, 590] width 108 height 29
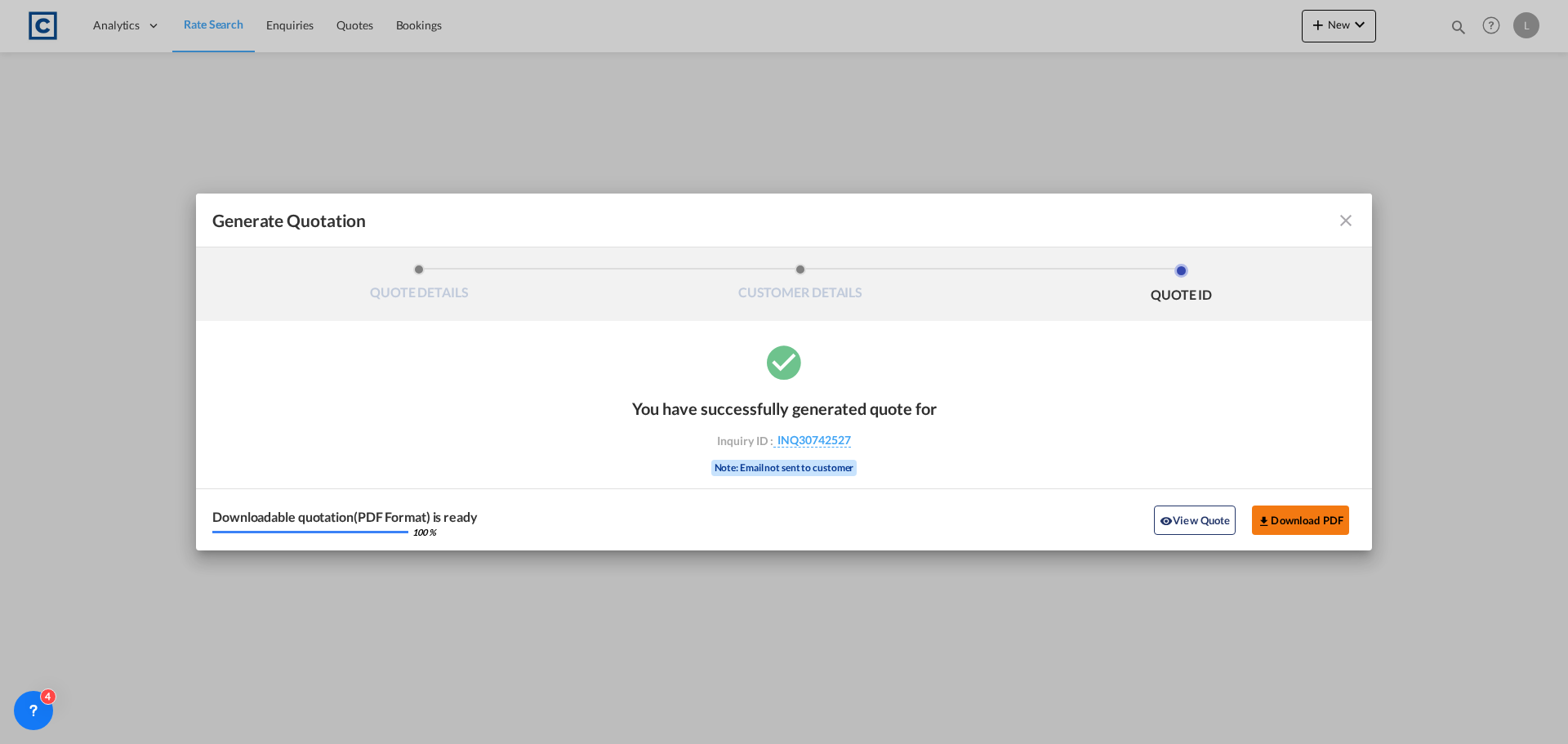
click at [1274, 512] on button "Download PDF" at bounding box center [1300, 520] width 97 height 29
click at [1307, 519] on button "Download PDF" at bounding box center [1300, 520] width 97 height 29
click at [1345, 217] on md-icon "icon-close fg-AAA8AD cursor m-0" at bounding box center [1346, 221] width 20 height 20
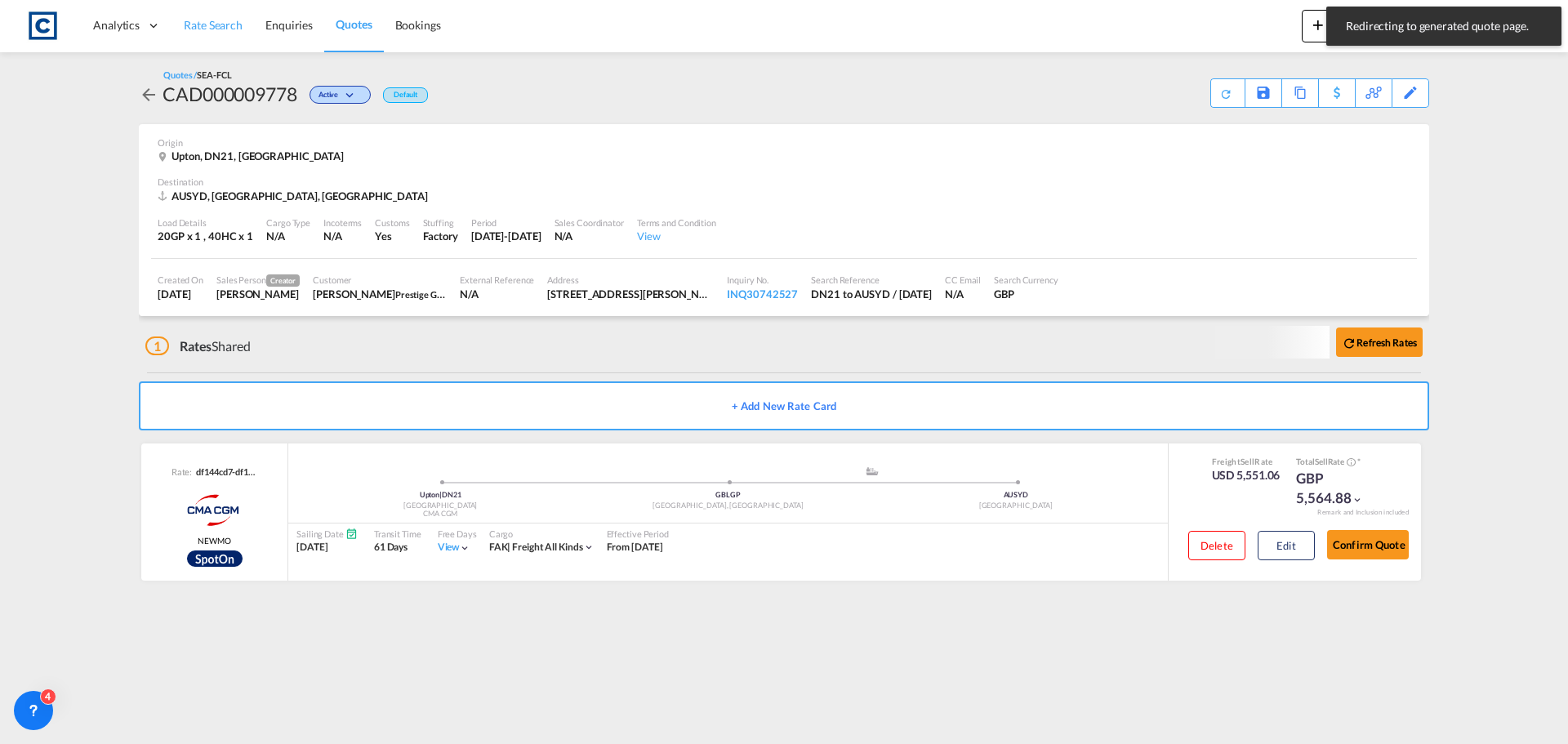
click at [216, 24] on span "Rate Search" at bounding box center [212, 25] width 59 height 14
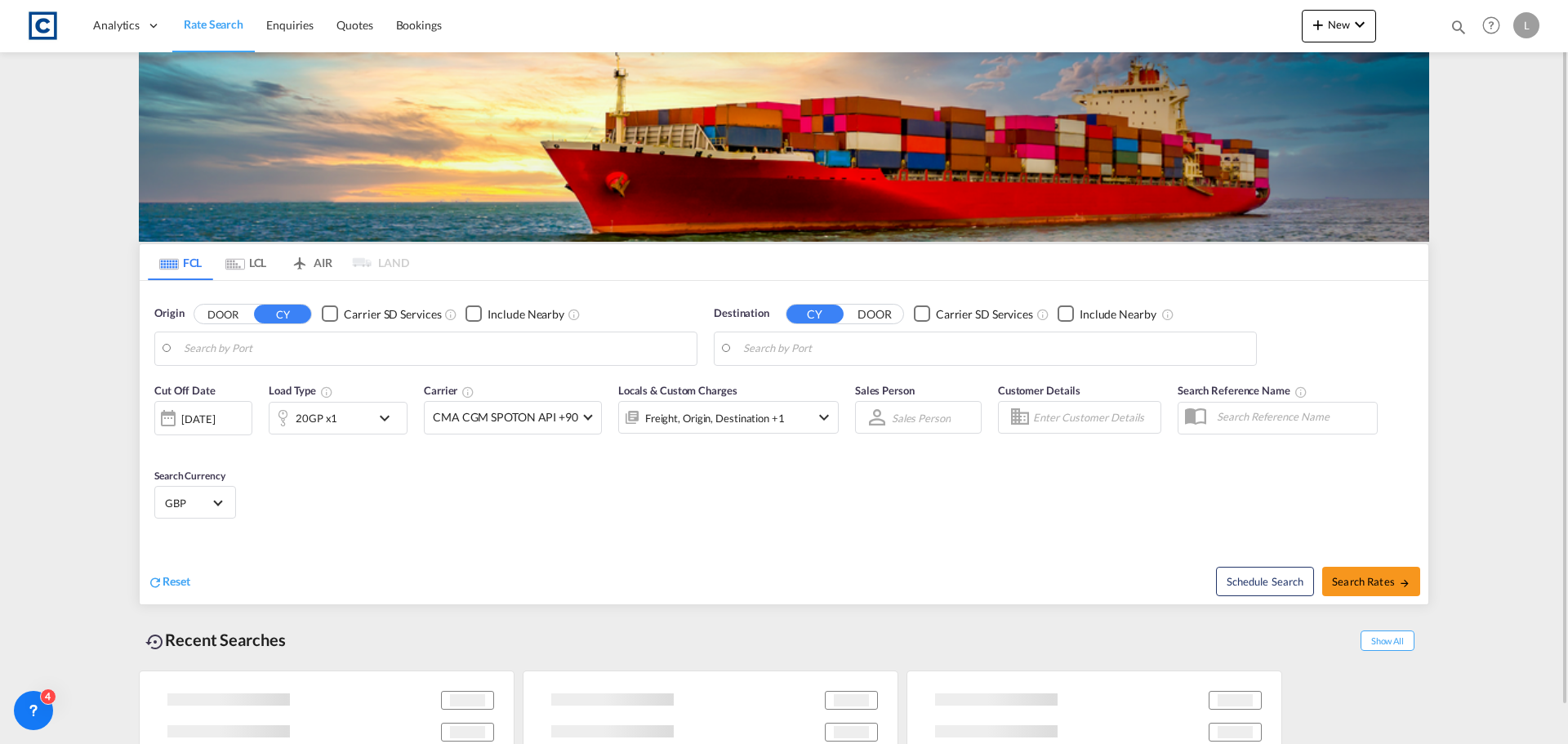
type input "GB-DN21, [PERSON_NAME]"
type input "[GEOGRAPHIC_DATA], AUSYD"
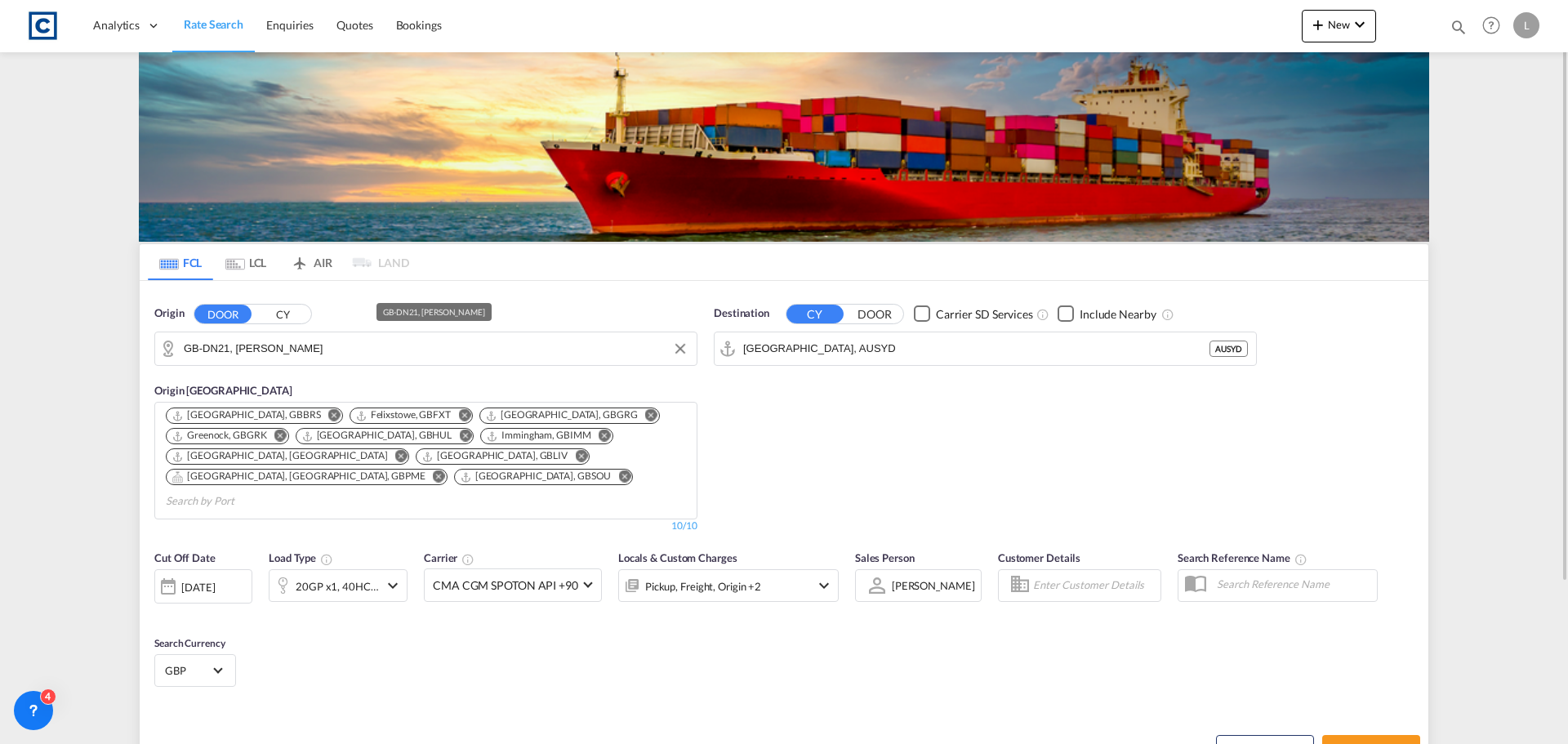
click at [320, 350] on input "GB-DN21, [PERSON_NAME]" at bounding box center [436, 349] width 505 height 25
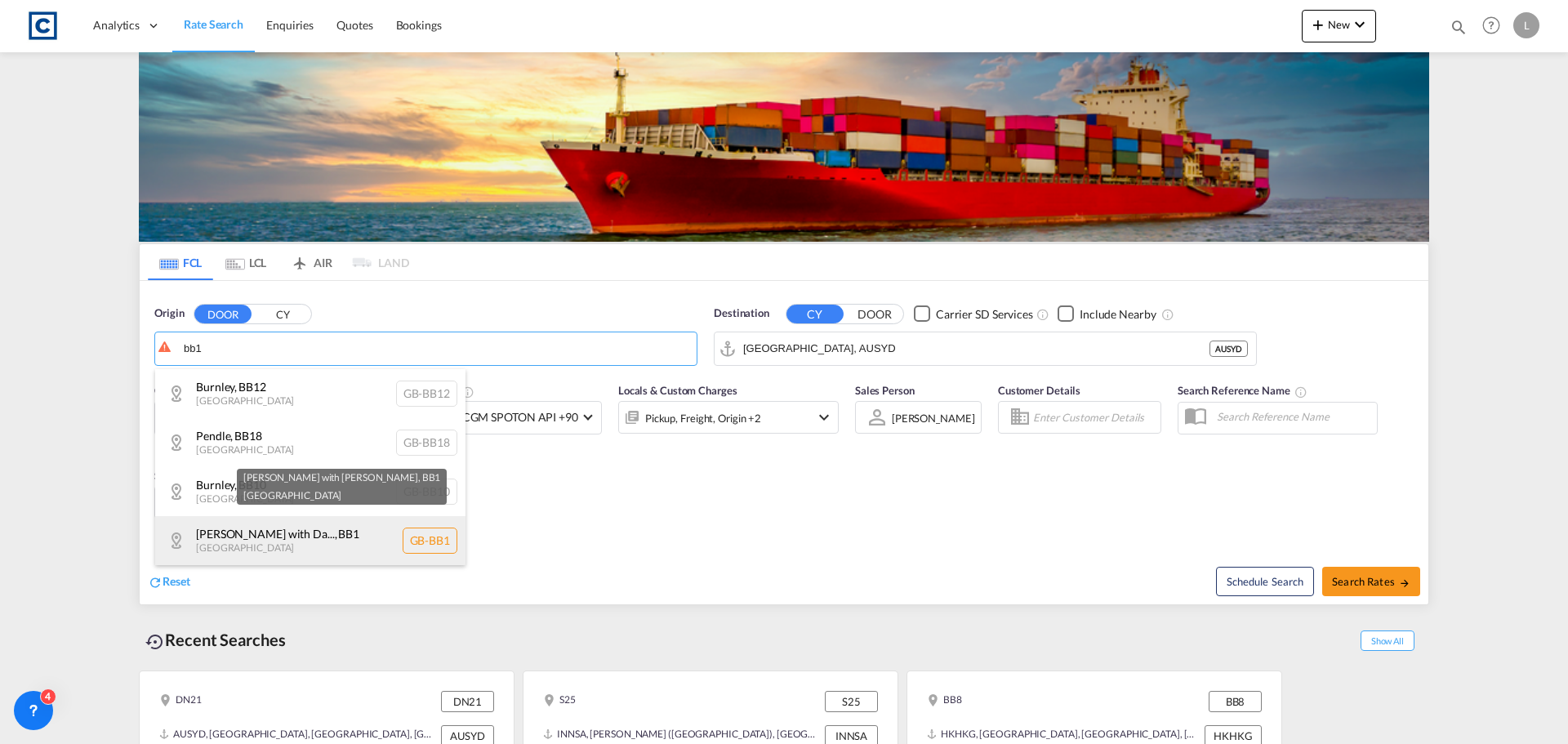
click at [293, 536] on div "[PERSON_NAME] with Da... , BB1 [GEOGRAPHIC_DATA] [GEOGRAPHIC_DATA]-BB1" at bounding box center [310, 541] width 310 height 49
type input "GB-BB1, [PERSON_NAME] with [PERSON_NAME]"
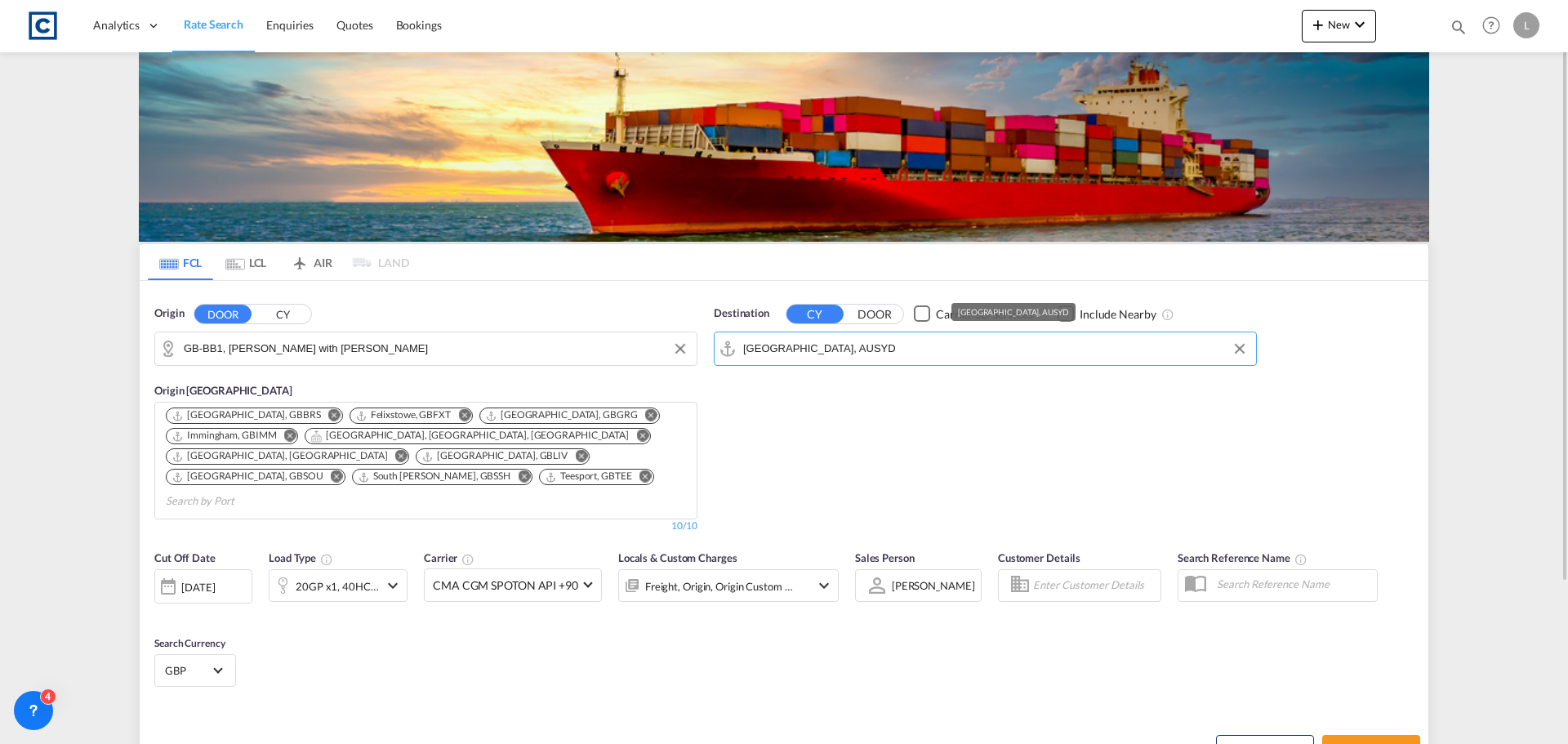
click at [863, 351] on input "[GEOGRAPHIC_DATA], AUSYD" at bounding box center [995, 349] width 505 height 25
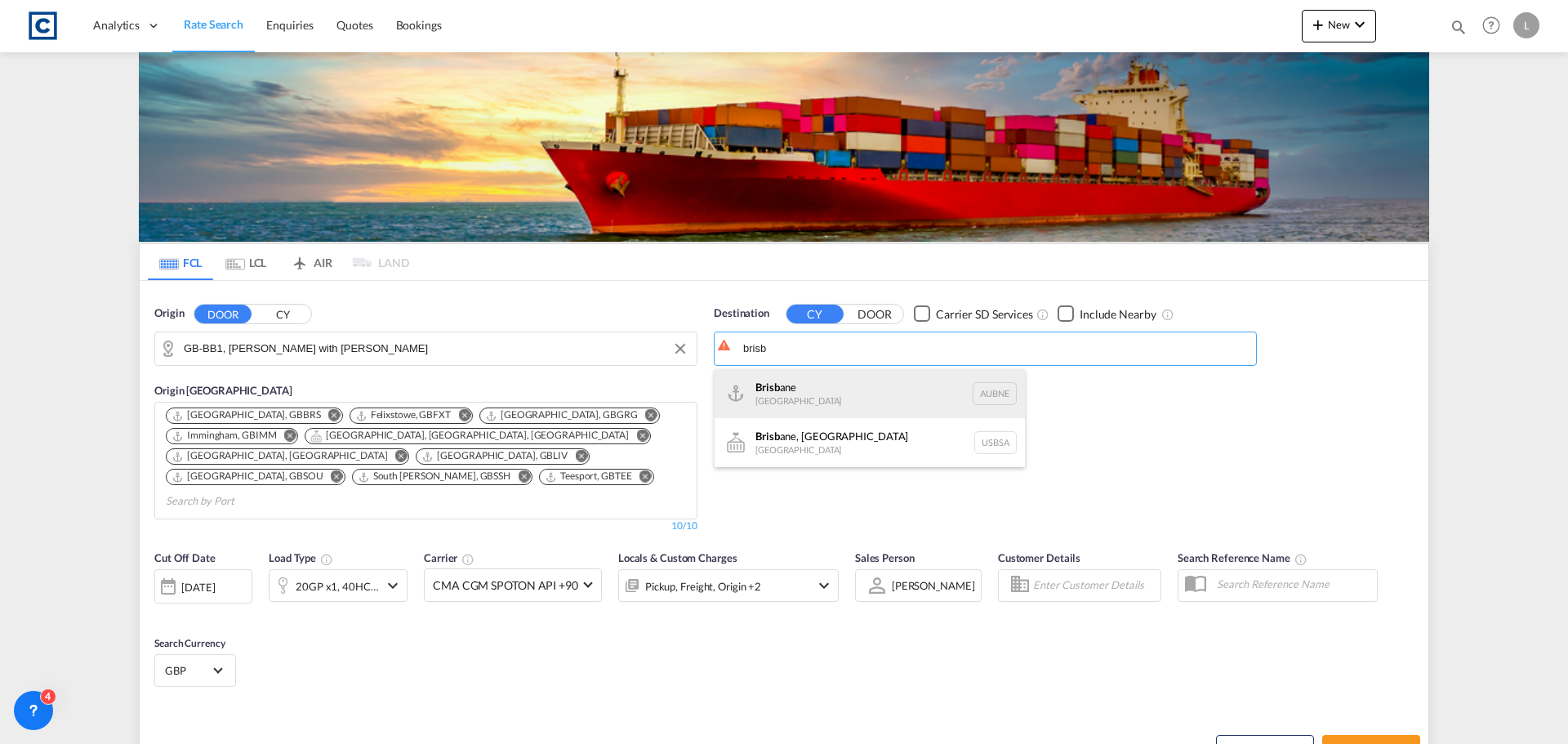
click at [823, 389] on div "Brisb ane [GEOGRAPHIC_DATA] AUBNE" at bounding box center [870, 394] width 310 height 49
type input "[GEOGRAPHIC_DATA], AUBNE"
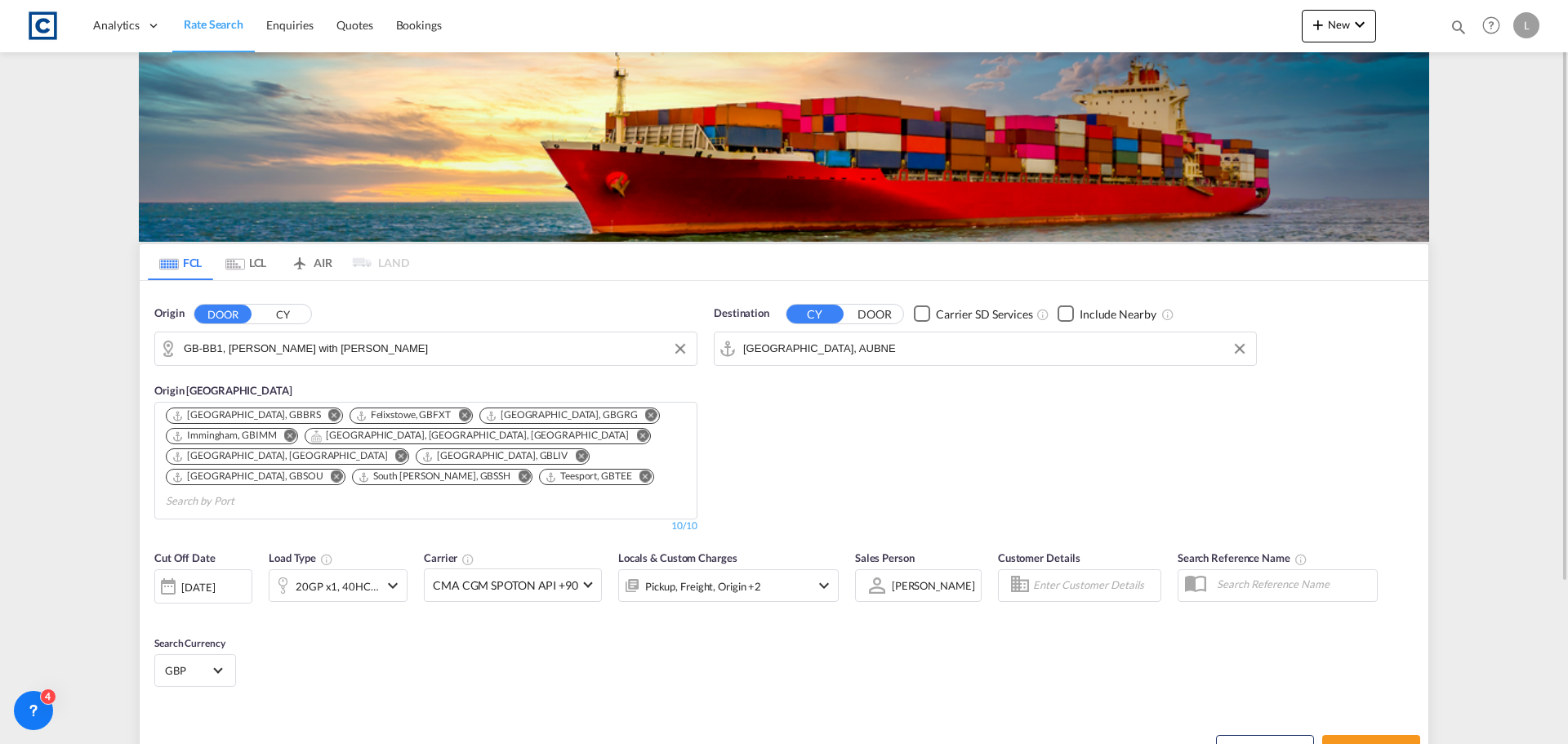
click at [387, 576] on md-icon "icon-chevron-down" at bounding box center [393, 586] width 20 height 20
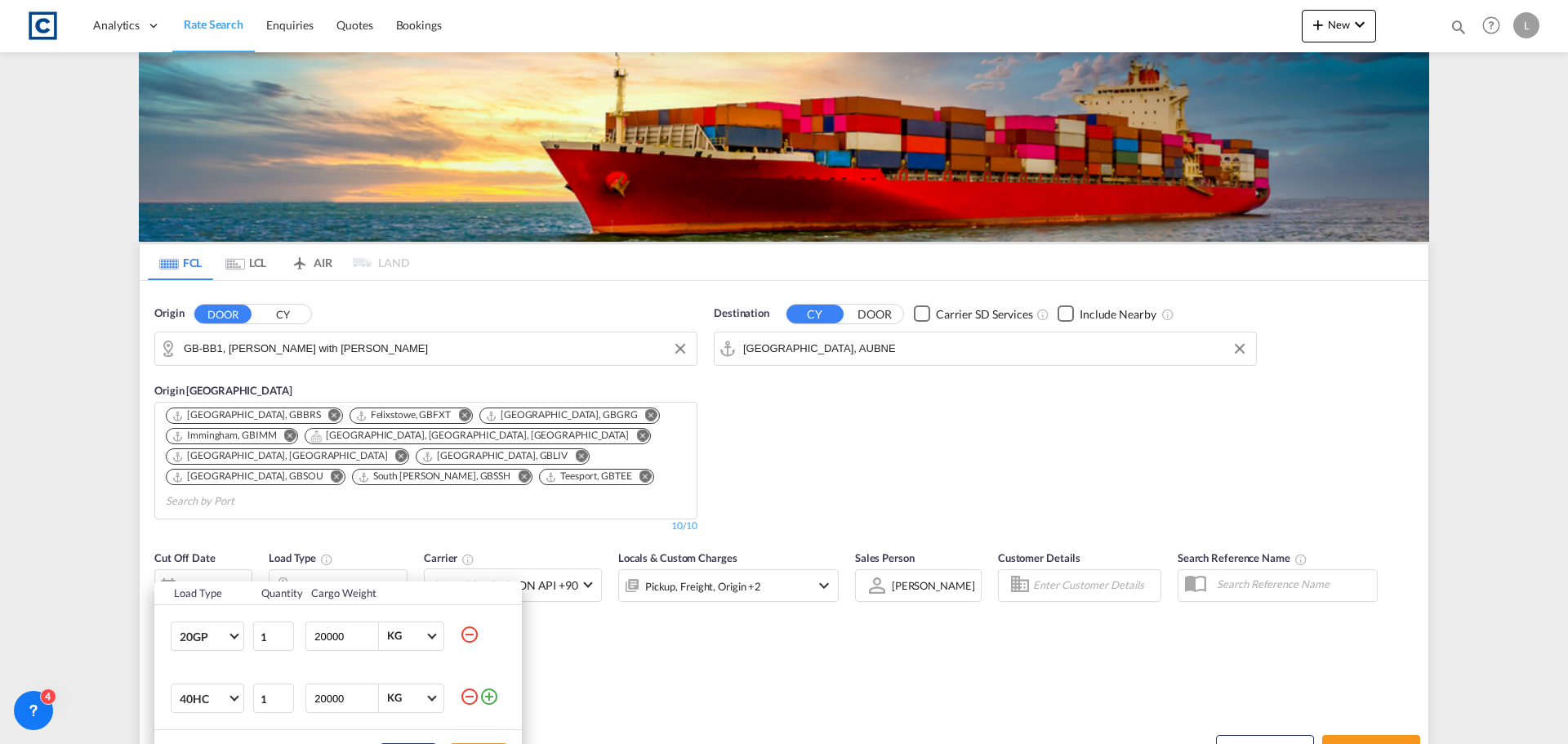
click at [471, 695] on md-icon "icon-minus-circle-outline" at bounding box center [470, 697] width 20 height 20
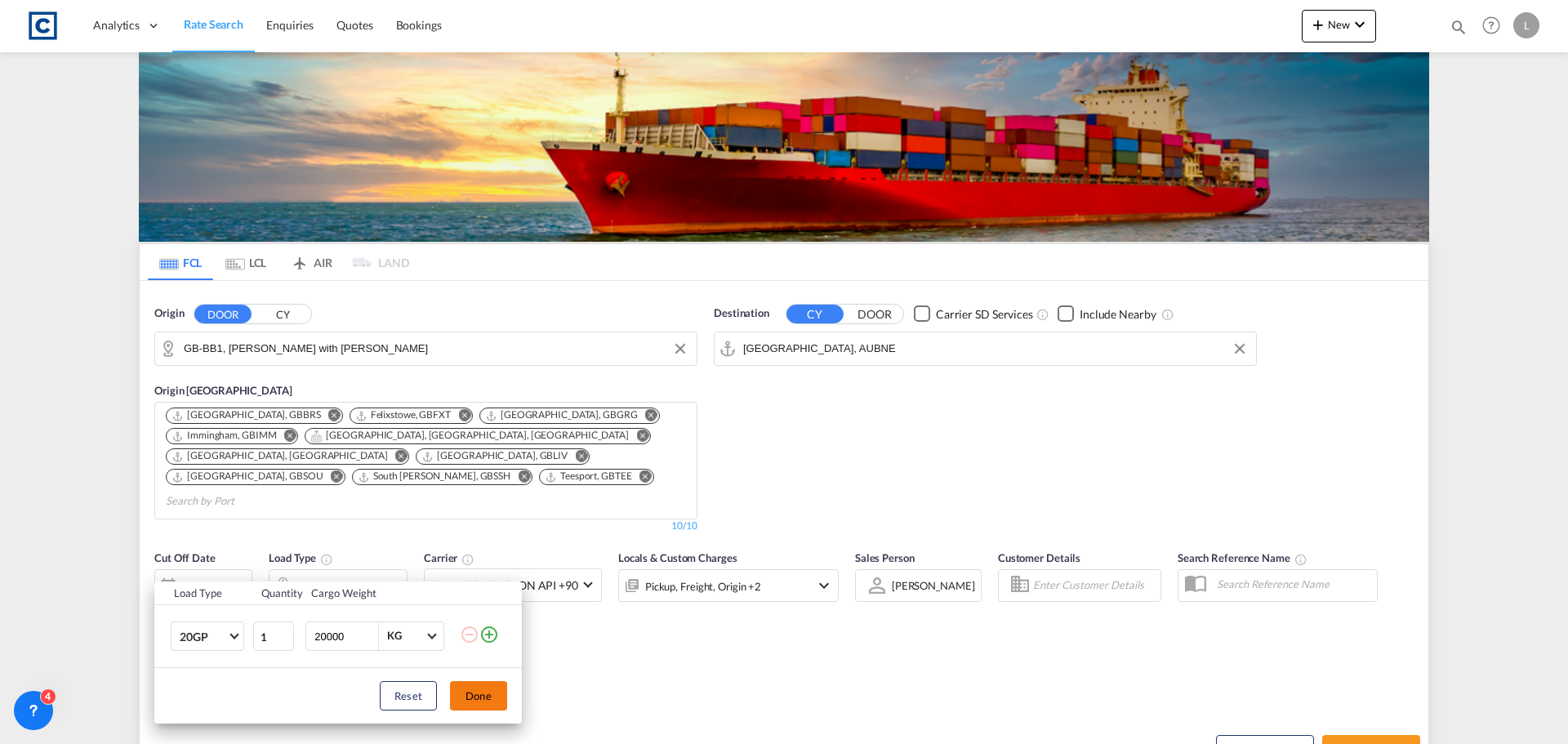
click at [476, 698] on button "Done" at bounding box center [478, 695] width 57 height 29
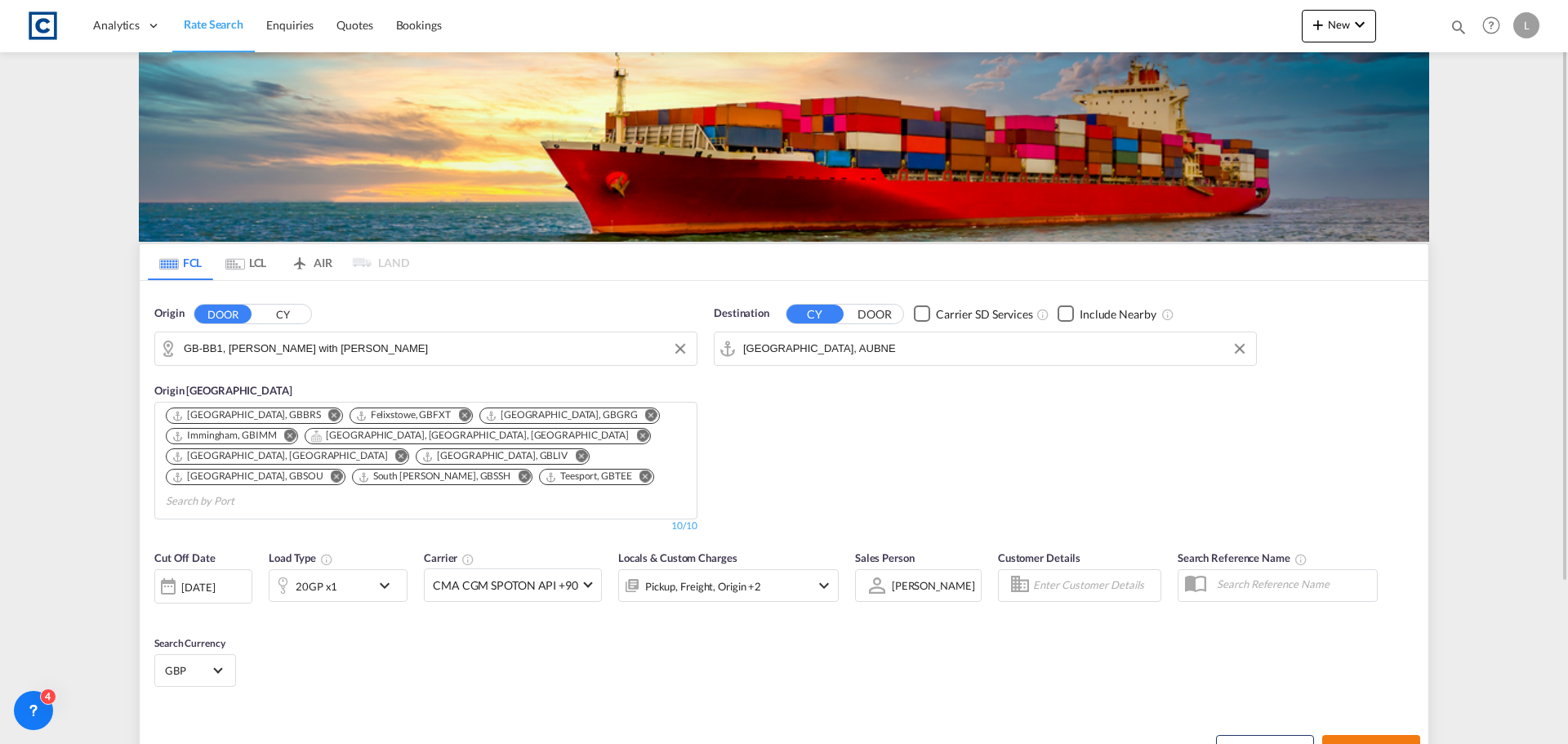
click at [1355, 743] on span "Search Rates" at bounding box center [1371, 750] width 78 height 13
type input "BB1 to AUBNE / [DATE]"
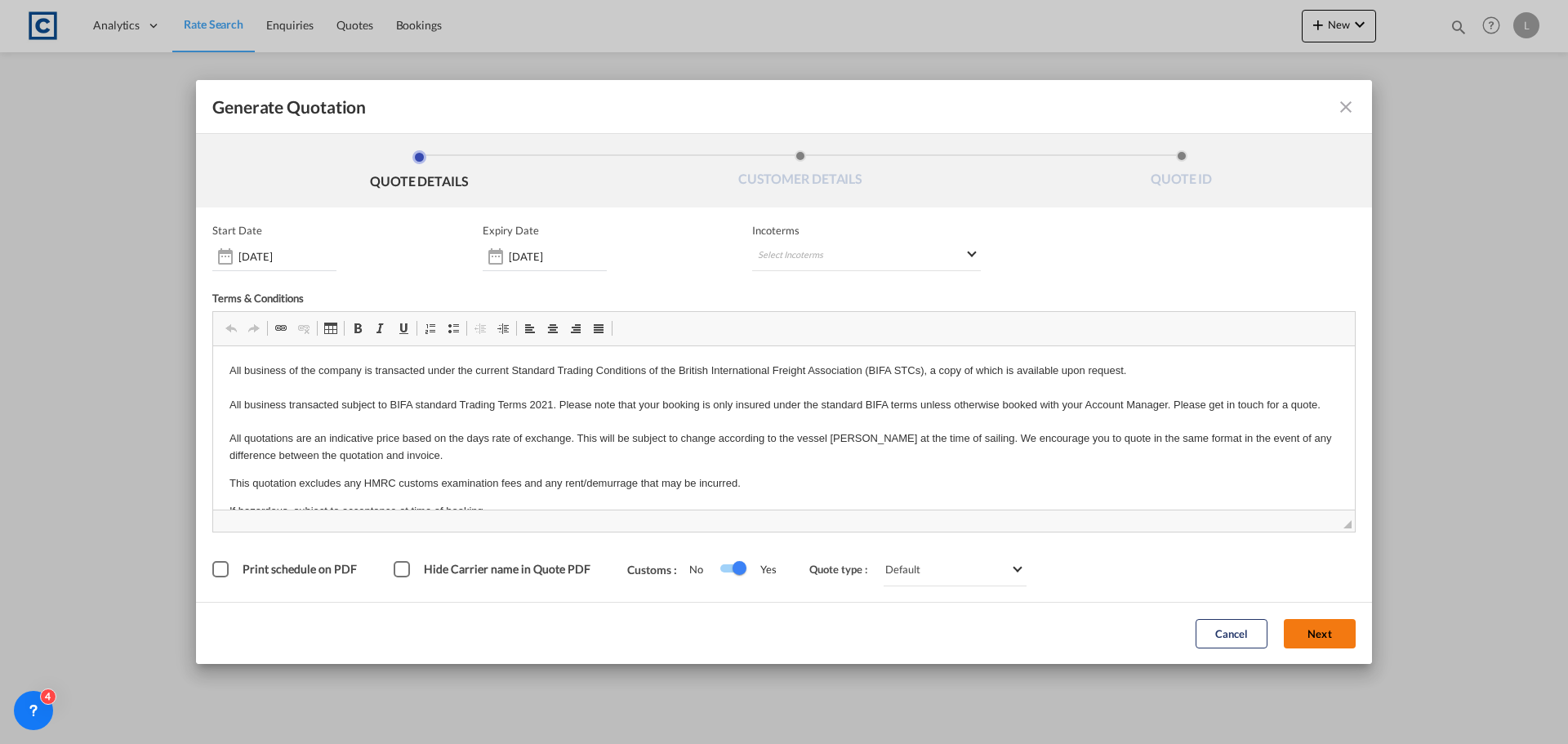
click at [1311, 625] on button "Next" at bounding box center [1320, 634] width 72 height 29
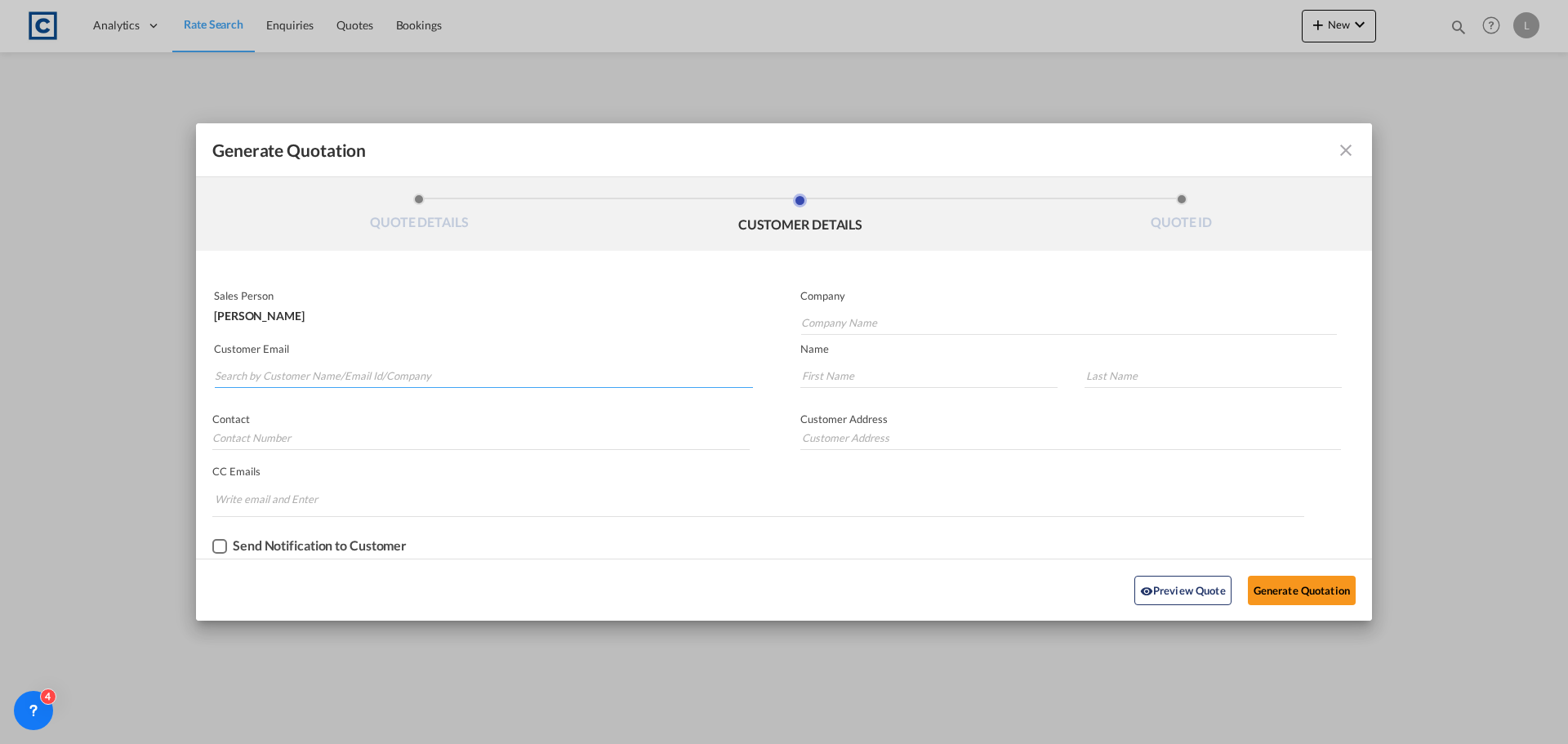
click at [247, 369] on input "Search by Customer Name/Email Id/Company" at bounding box center [484, 376] width 538 height 25
paste input "[PERSON_NAME] <[PERSON_NAME][EMAIL_ADDRESS][PERSON_NAME][DOMAIN_NAME]>"
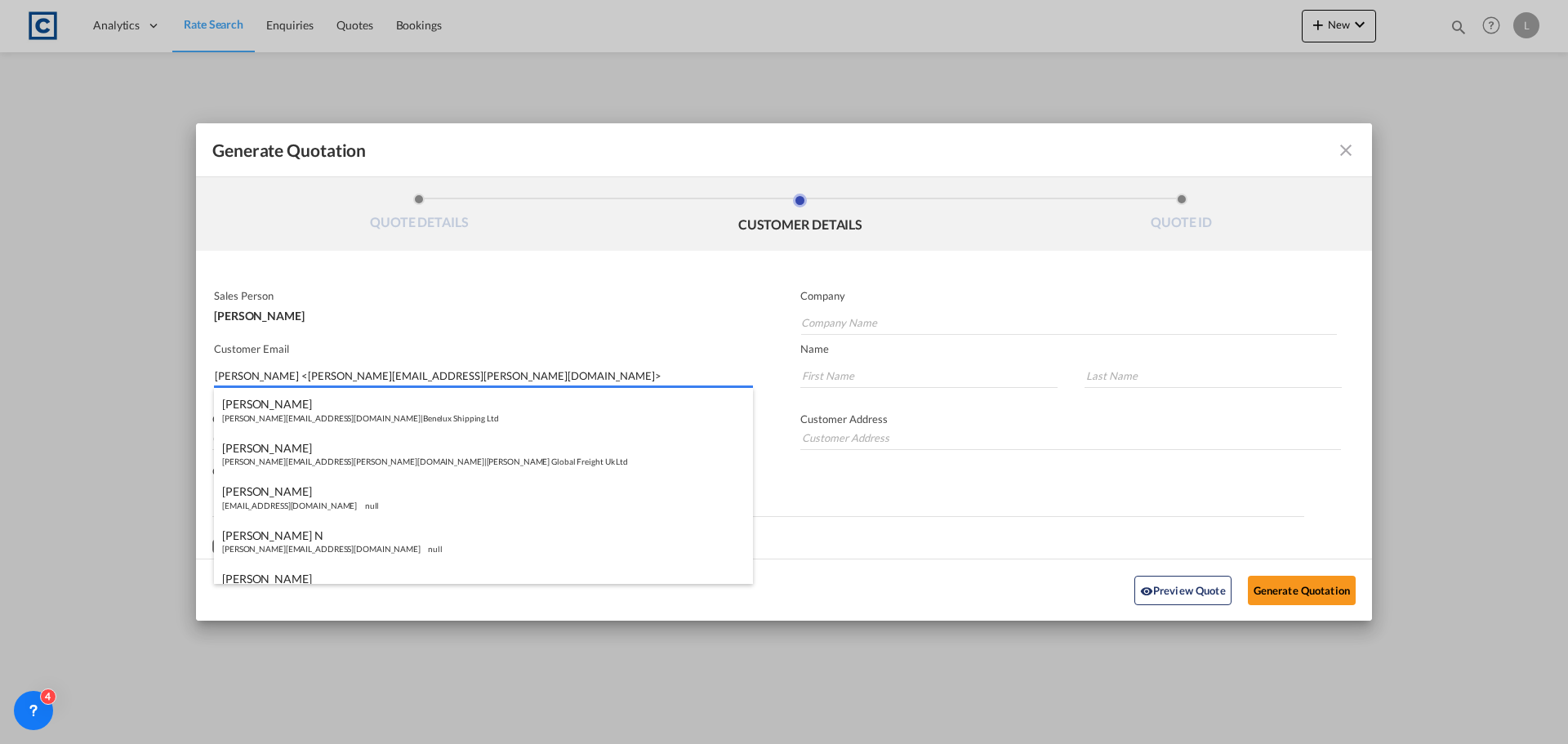
drag, startPoint x: 286, startPoint y: 377, endPoint x: 286, endPoint y: 365, distance: 12.0
click at [286, 376] on input "[PERSON_NAME] <[PERSON_NAME][EMAIL_ADDRESS][PERSON_NAME][DOMAIN_NAME]>" at bounding box center [484, 376] width 538 height 25
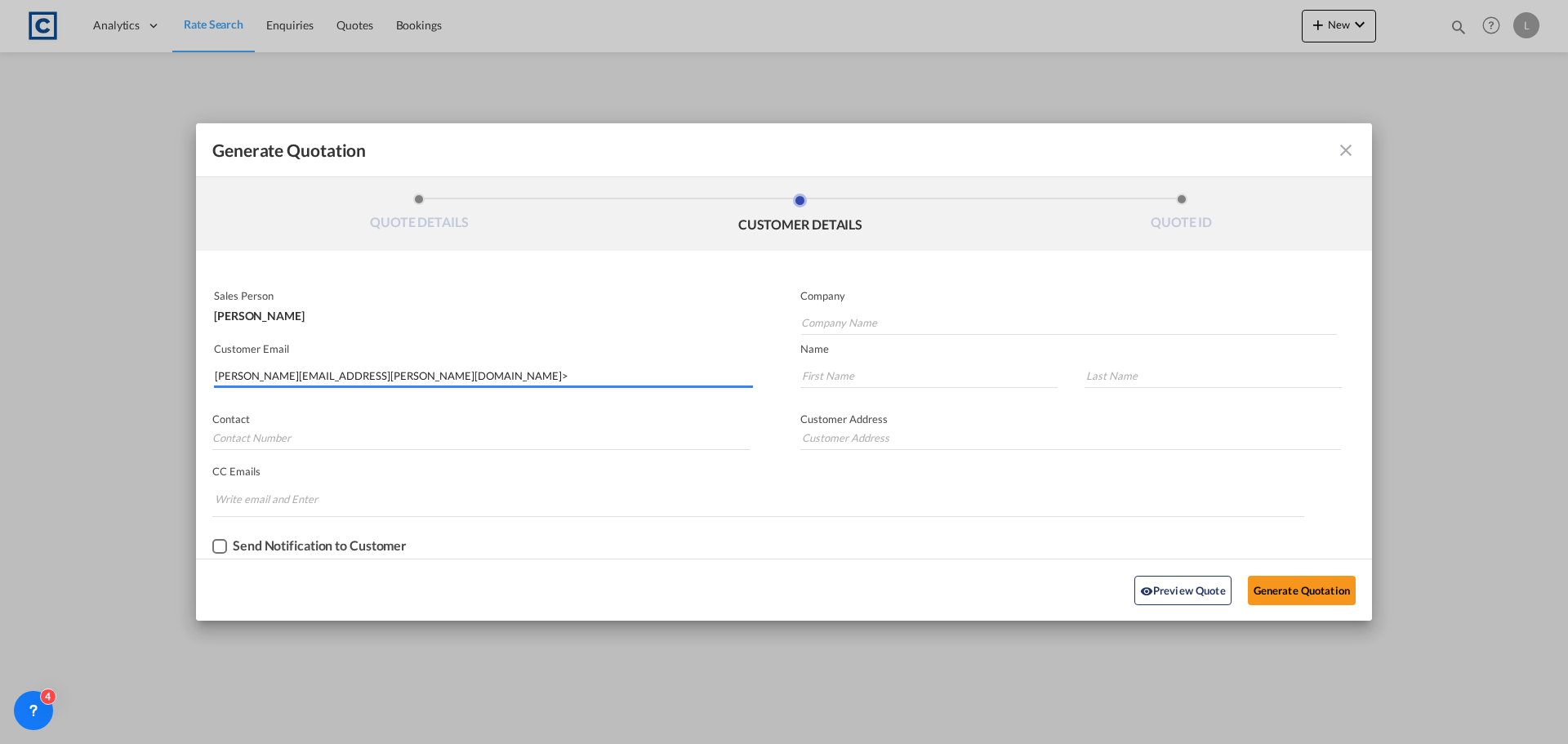
click at [389, 377] on input "[PERSON_NAME][EMAIL_ADDRESS][PERSON_NAME][DOMAIN_NAME]>" at bounding box center [484, 376] width 538 height 25
type input "[PERSON_NAME][EMAIL_ADDRESS][PERSON_NAME][DOMAIN_NAME]"
click at [363, 377] on input "[PERSON_NAME][EMAIL_ADDRESS][PERSON_NAME][DOMAIN_NAME]" at bounding box center [484, 376] width 538 height 25
click at [314, 417] on div "[PERSON_NAME] [PERSON_NAME][EMAIL_ADDRESS][PERSON_NAME][DOMAIN_NAME] | Far Logi…" at bounding box center [483, 409] width 539 height 44
type input "Far Logistics [GEOGRAPHIC_DATA]"
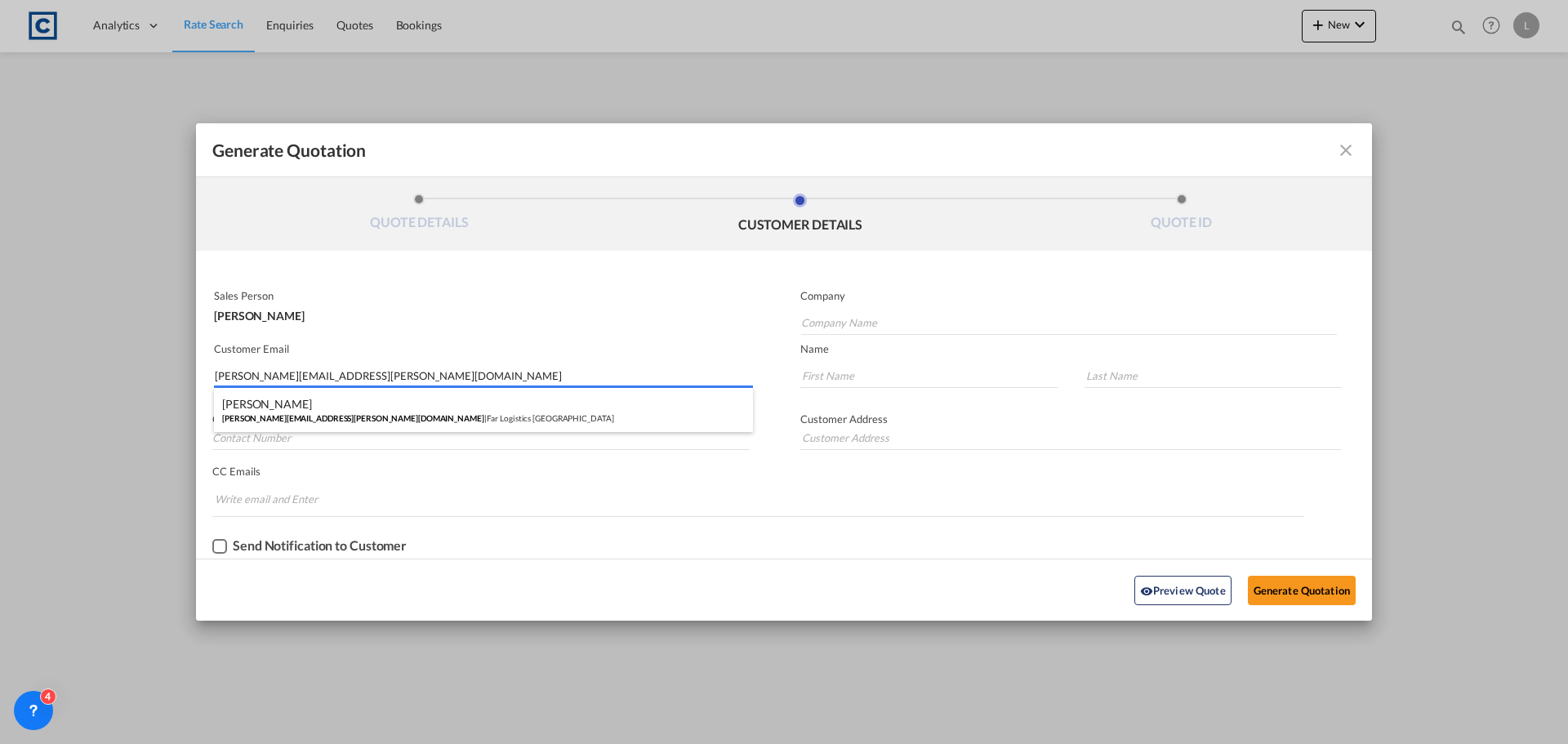
type input "[PERSON_NAME]"
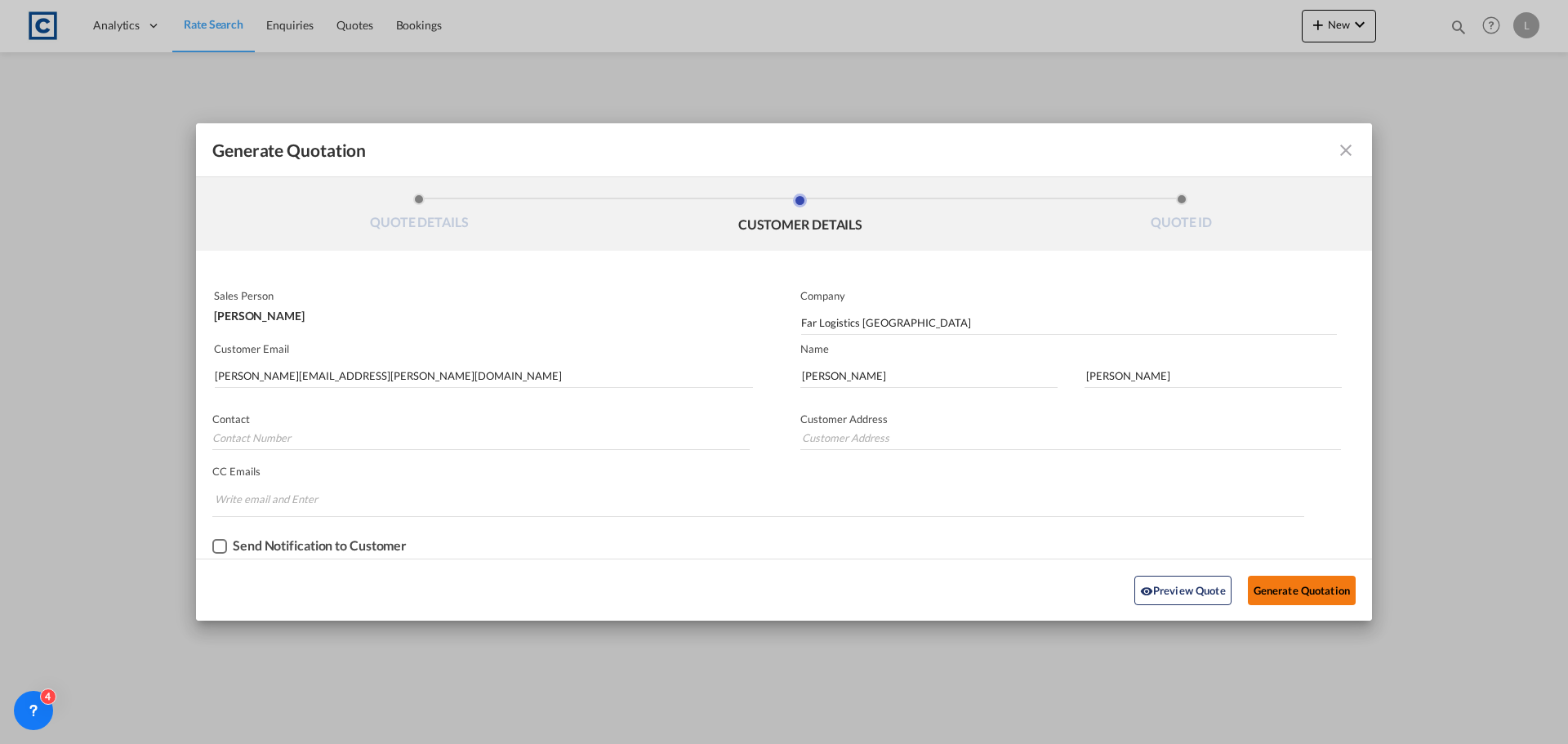
click at [1280, 584] on button "Generate Quotation" at bounding box center [1302, 590] width 108 height 29
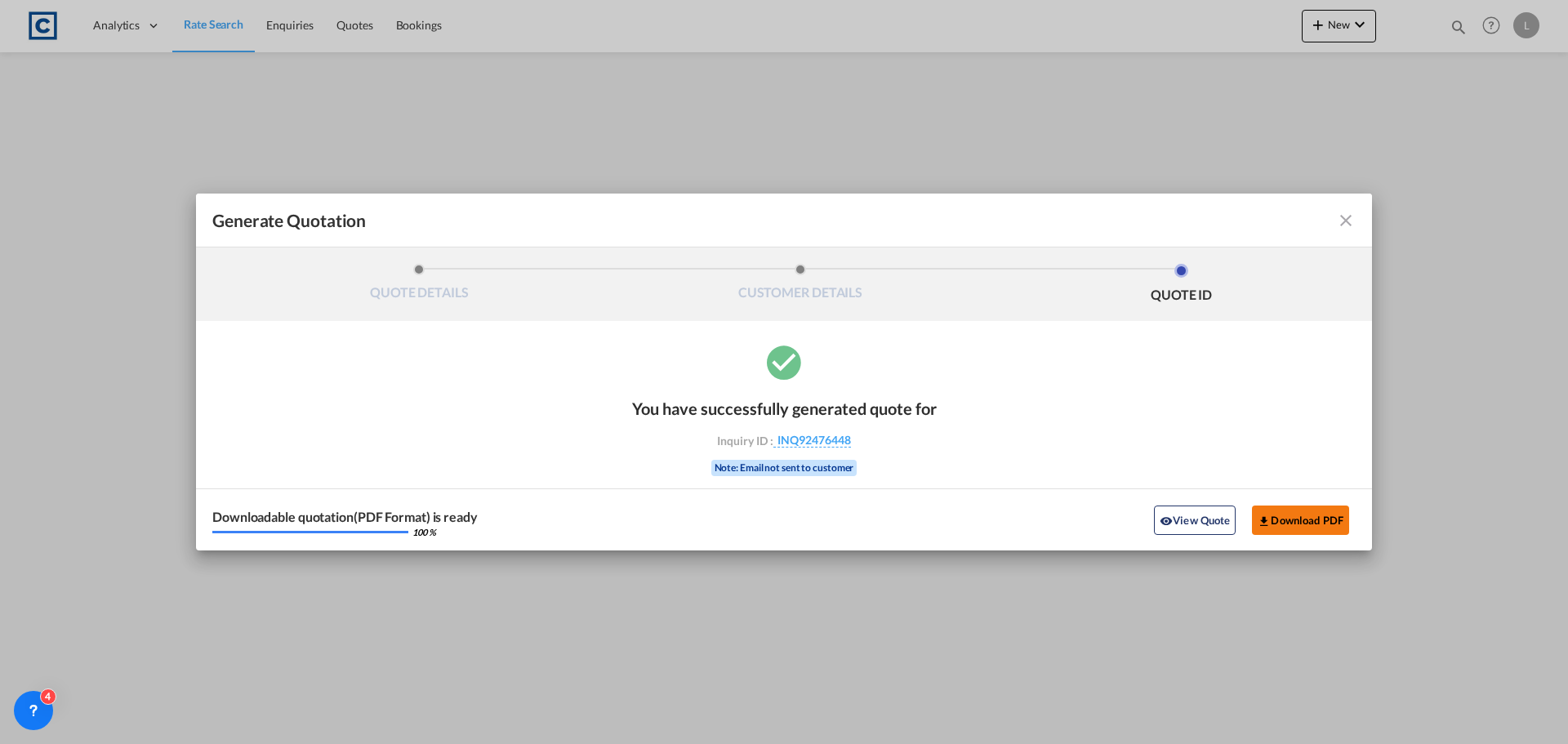
click at [1287, 521] on button "Download PDF" at bounding box center [1300, 520] width 97 height 29
click at [1340, 211] on md-icon "icon-close fg-AAA8AD cursor m-0" at bounding box center [1346, 221] width 20 height 20
